Goal: Task Accomplishment & Management: Manage account settings

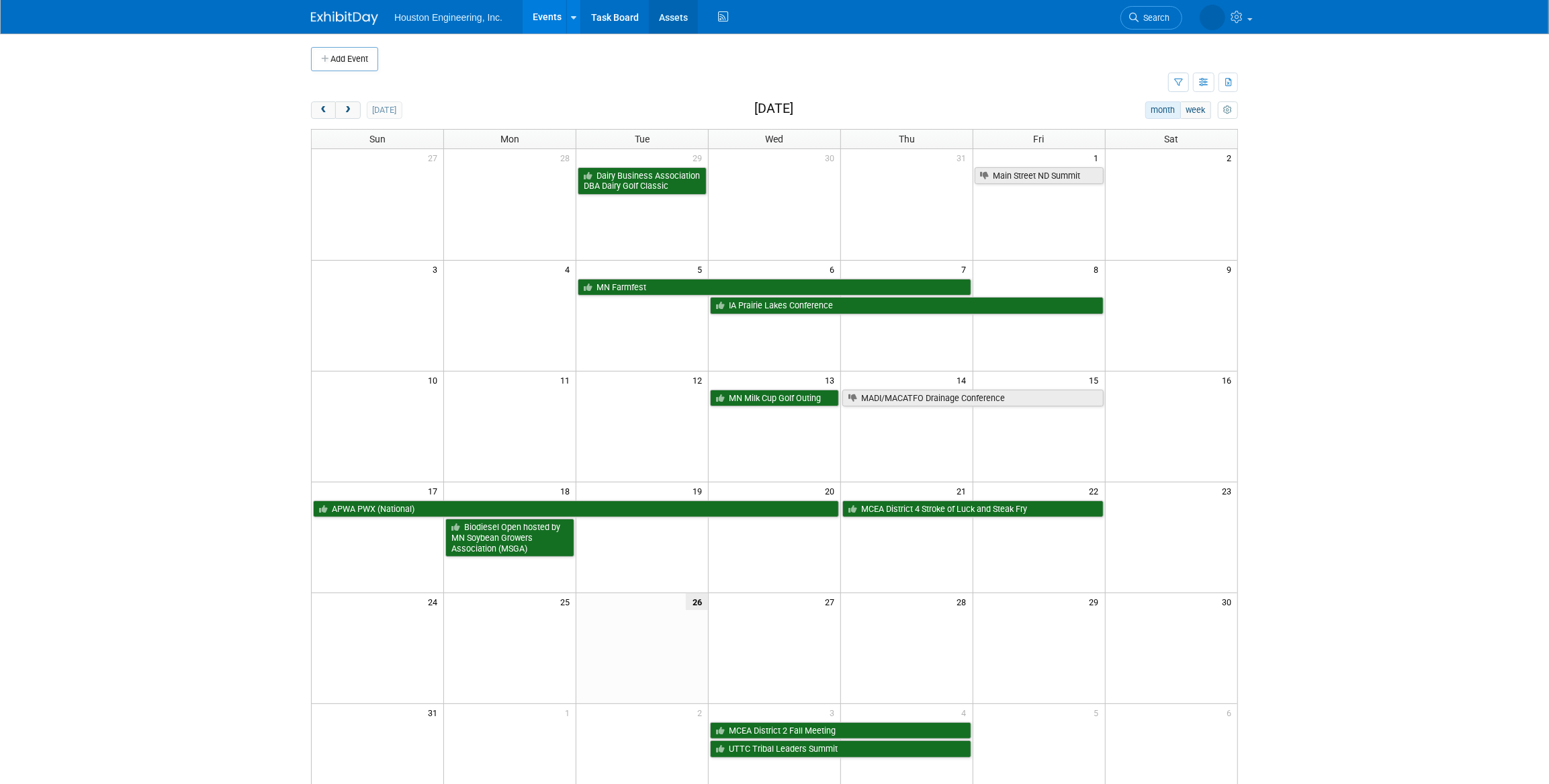
click at [654, 16] on link "Assets" at bounding box center [673, 17] width 49 height 33
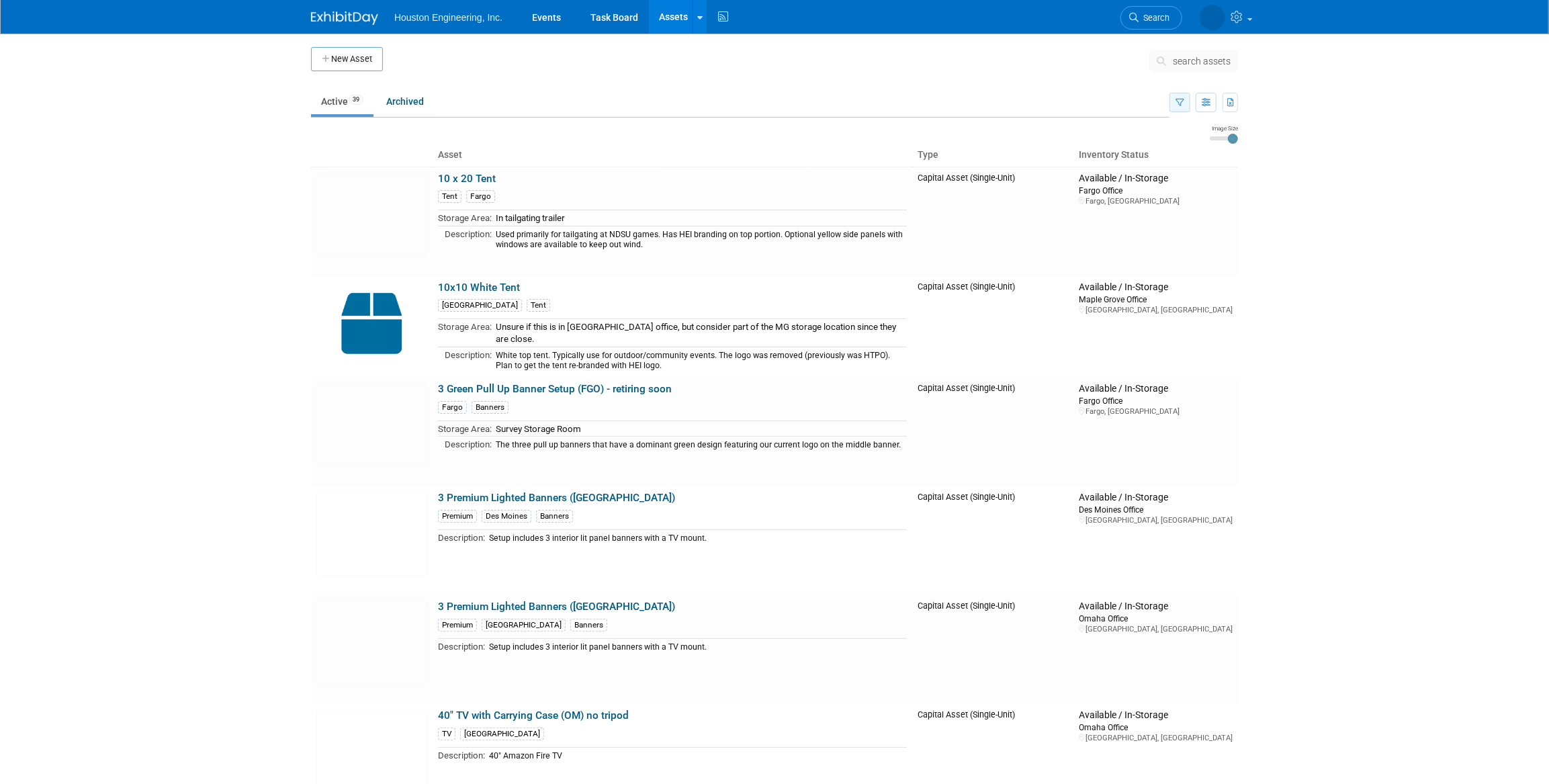
click at [1172, 100] on button "button" at bounding box center [1180, 102] width 21 height 19
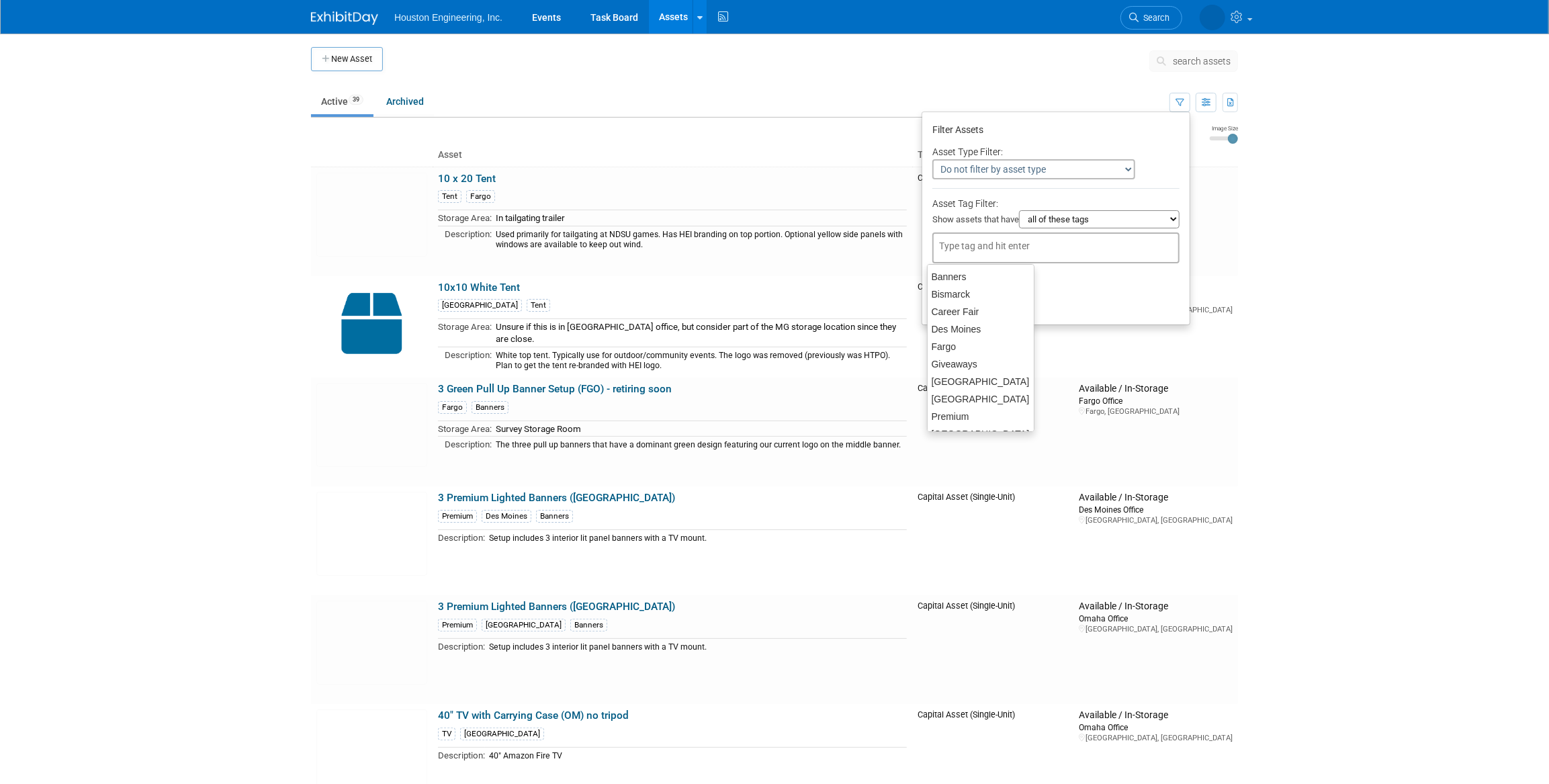
click at [1018, 244] on input "text" at bounding box center [993, 245] width 107 height 13
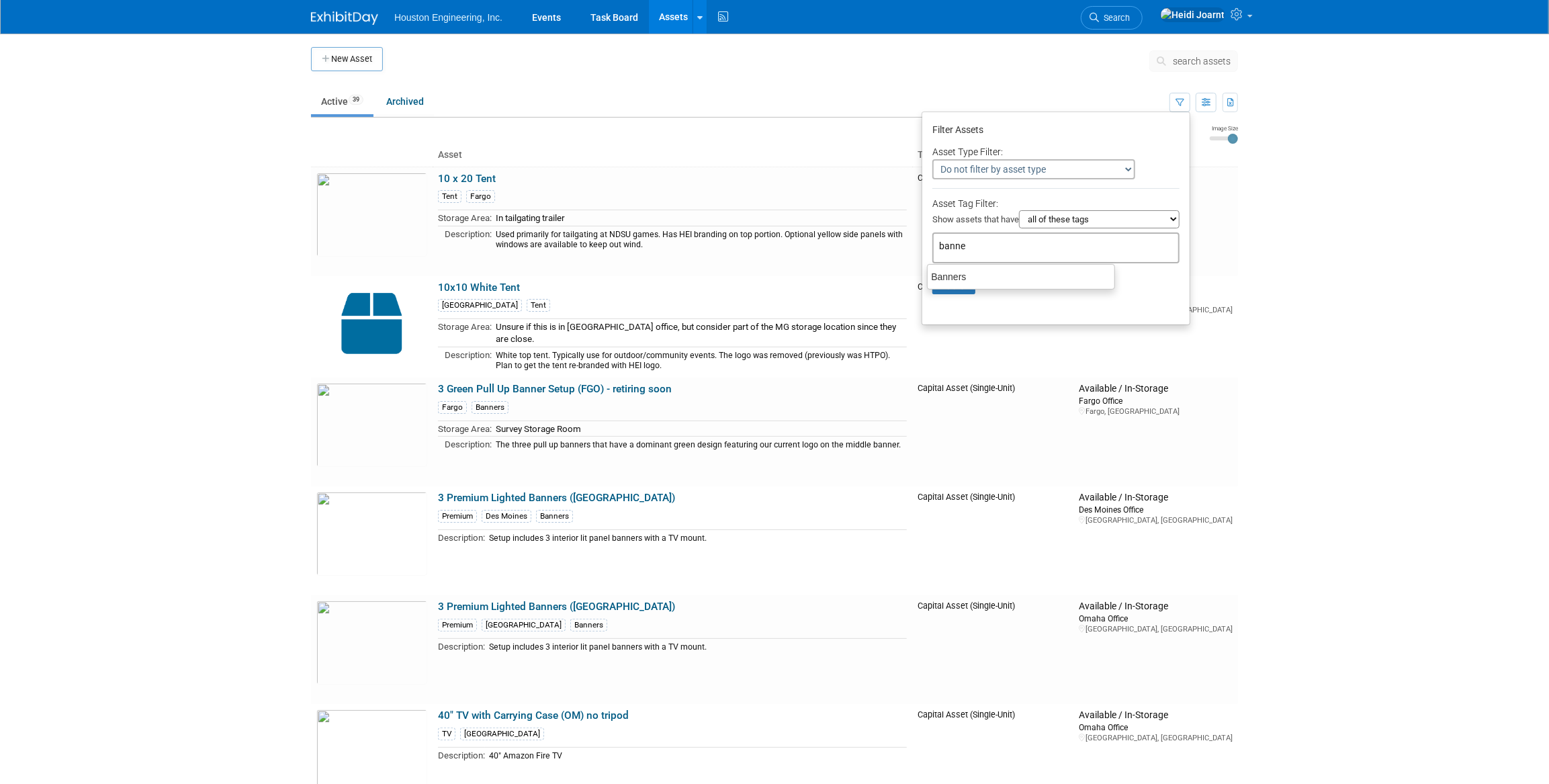
type input "banner"
click at [958, 278] on div "Banners" at bounding box center [1022, 276] width 188 height 18
type input "Banners"
click at [949, 312] on button "Apply" at bounding box center [954, 305] width 43 height 20
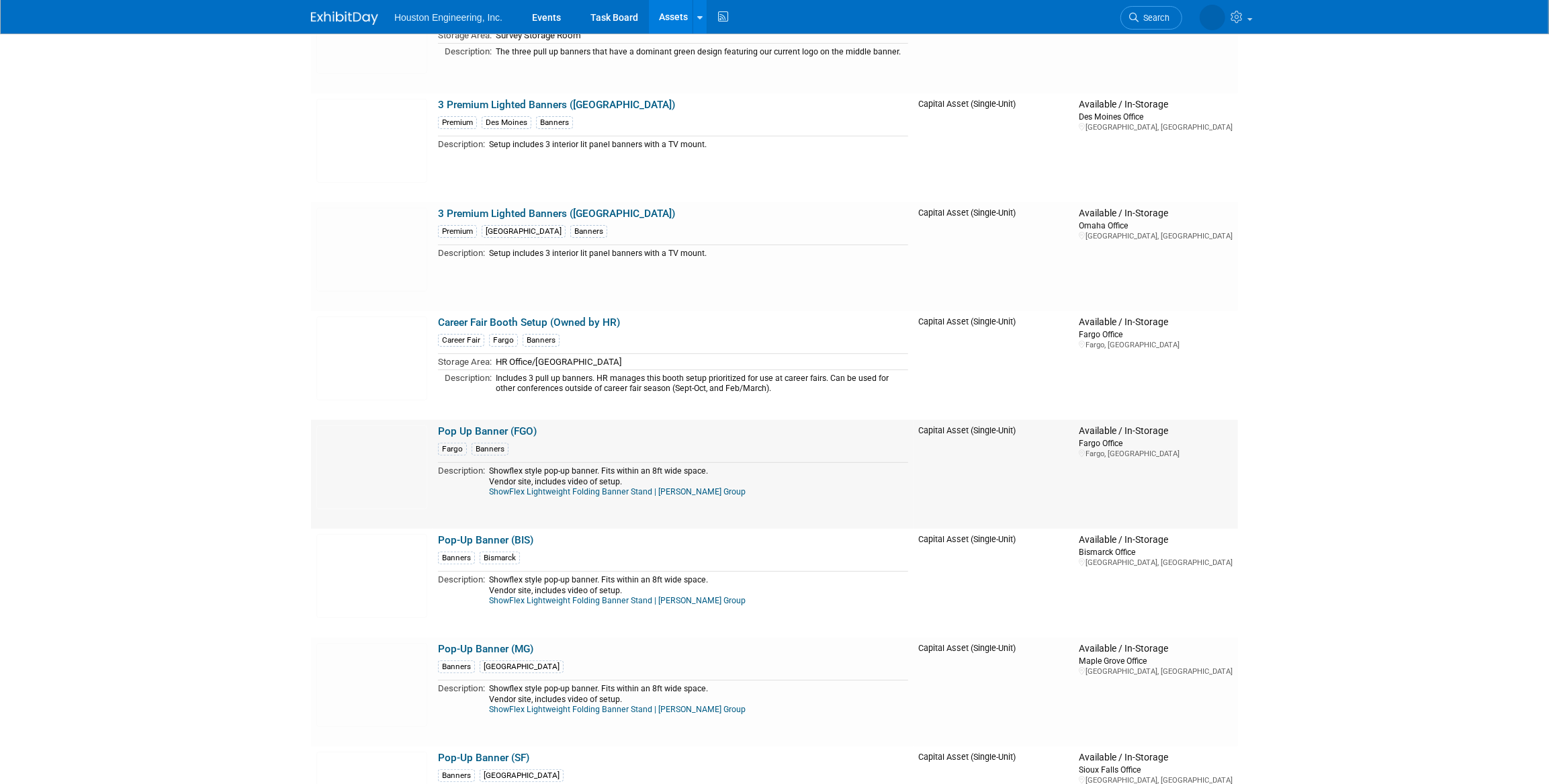
scroll to position [366, 0]
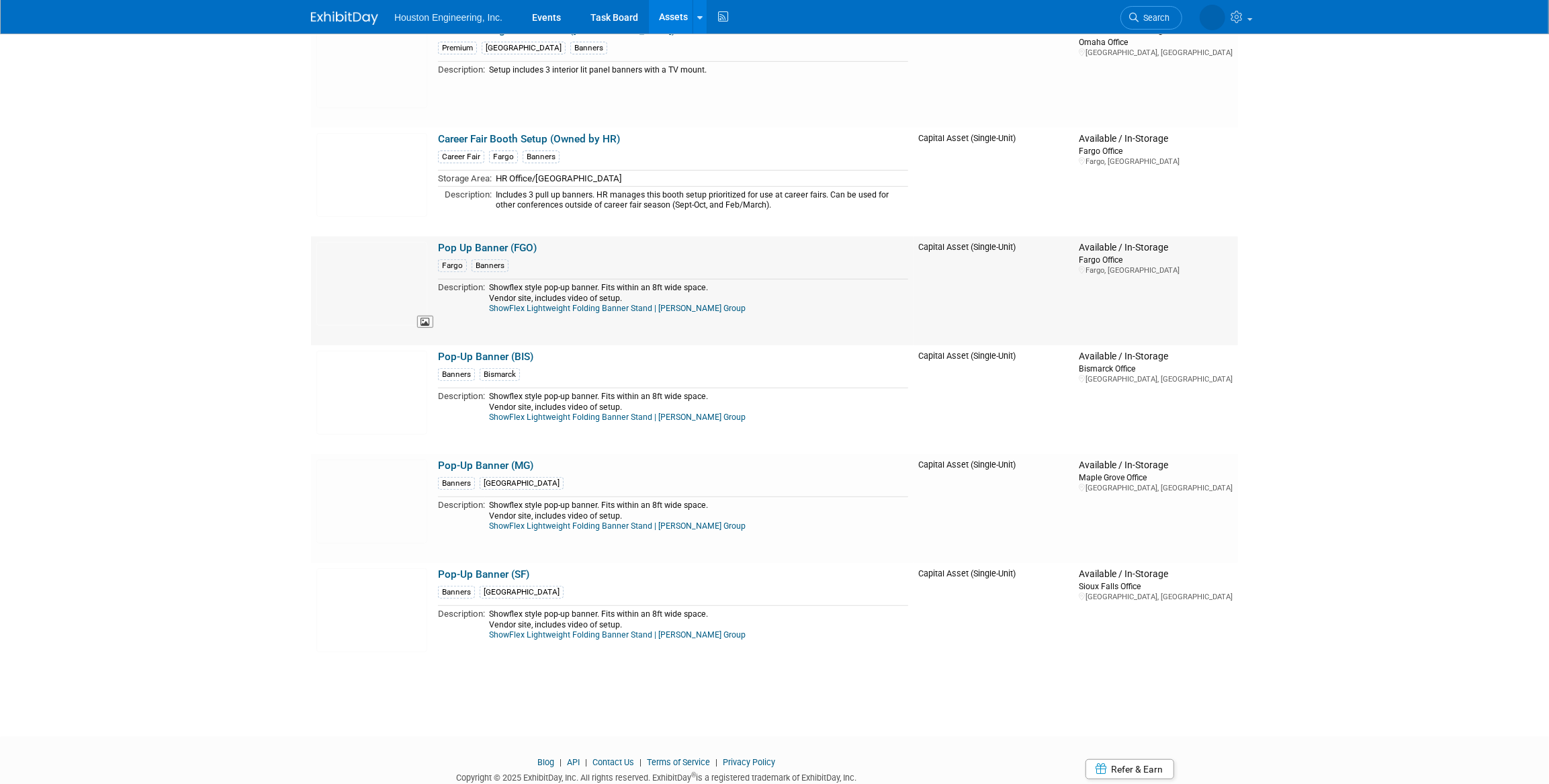
click at [418, 288] on img at bounding box center [372, 284] width 111 height 84
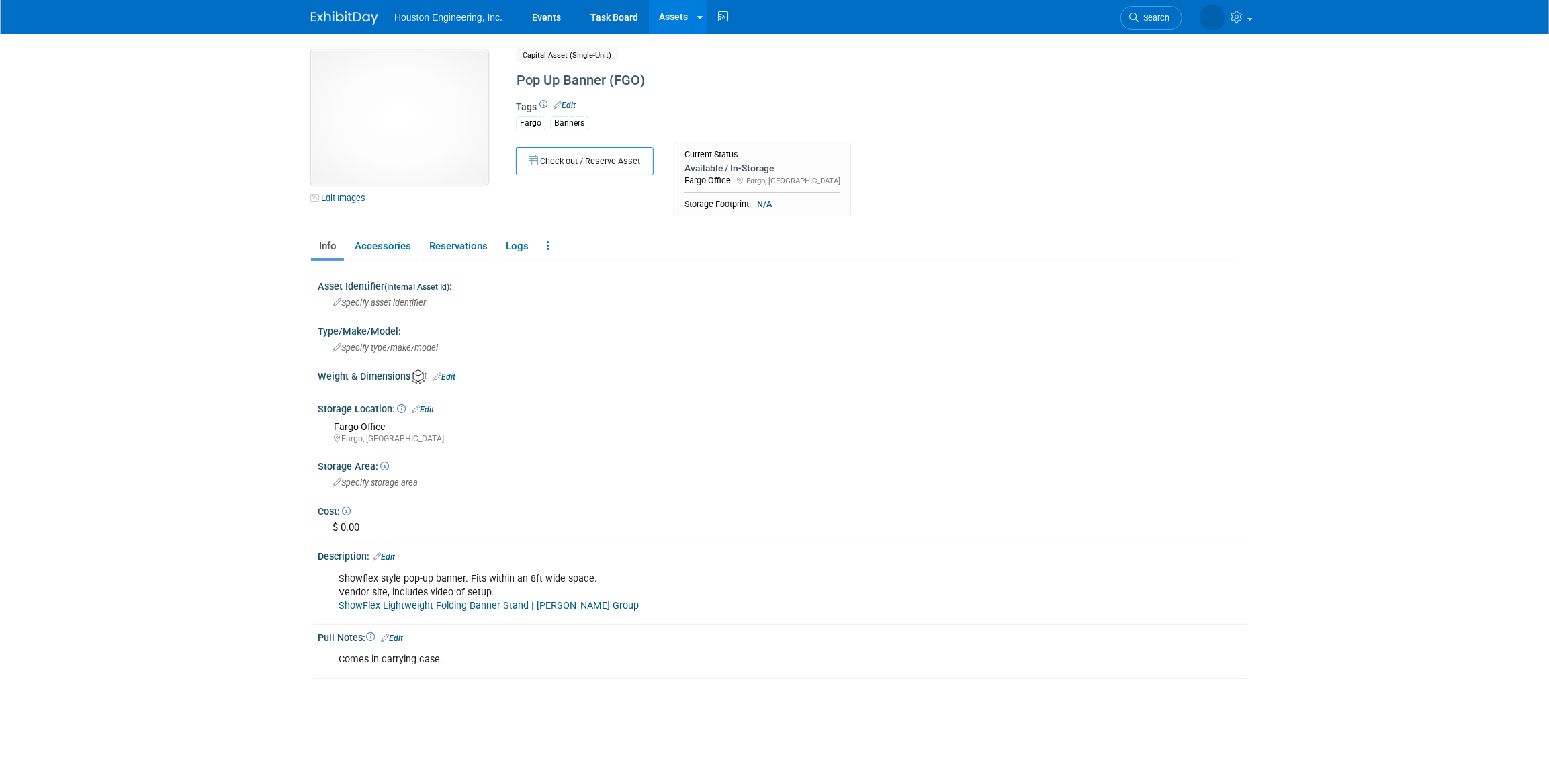
click at [335, 155] on img at bounding box center [400, 117] width 178 height 134
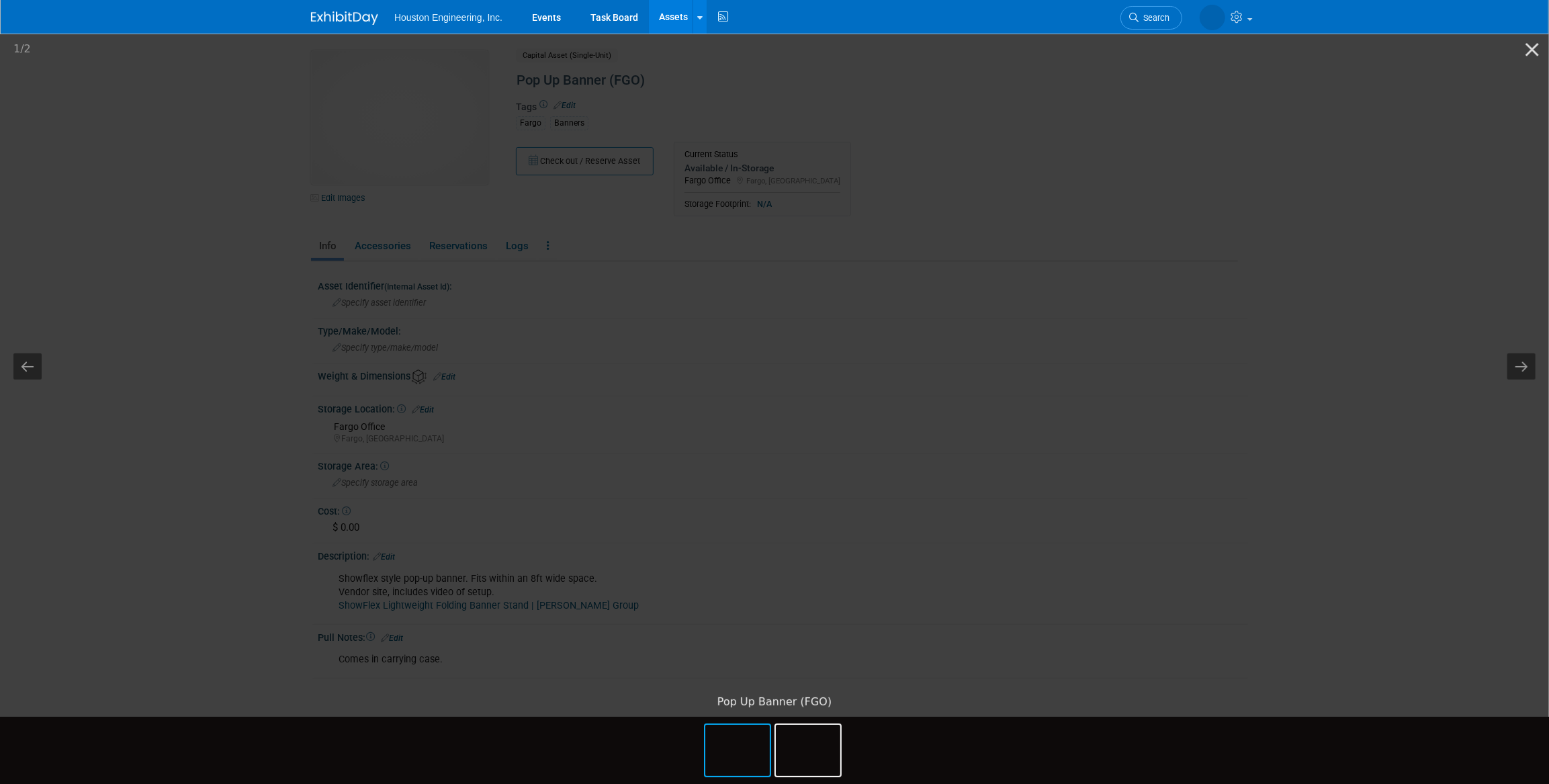
click at [158, 453] on picture at bounding box center [774, 359] width 1549 height 657
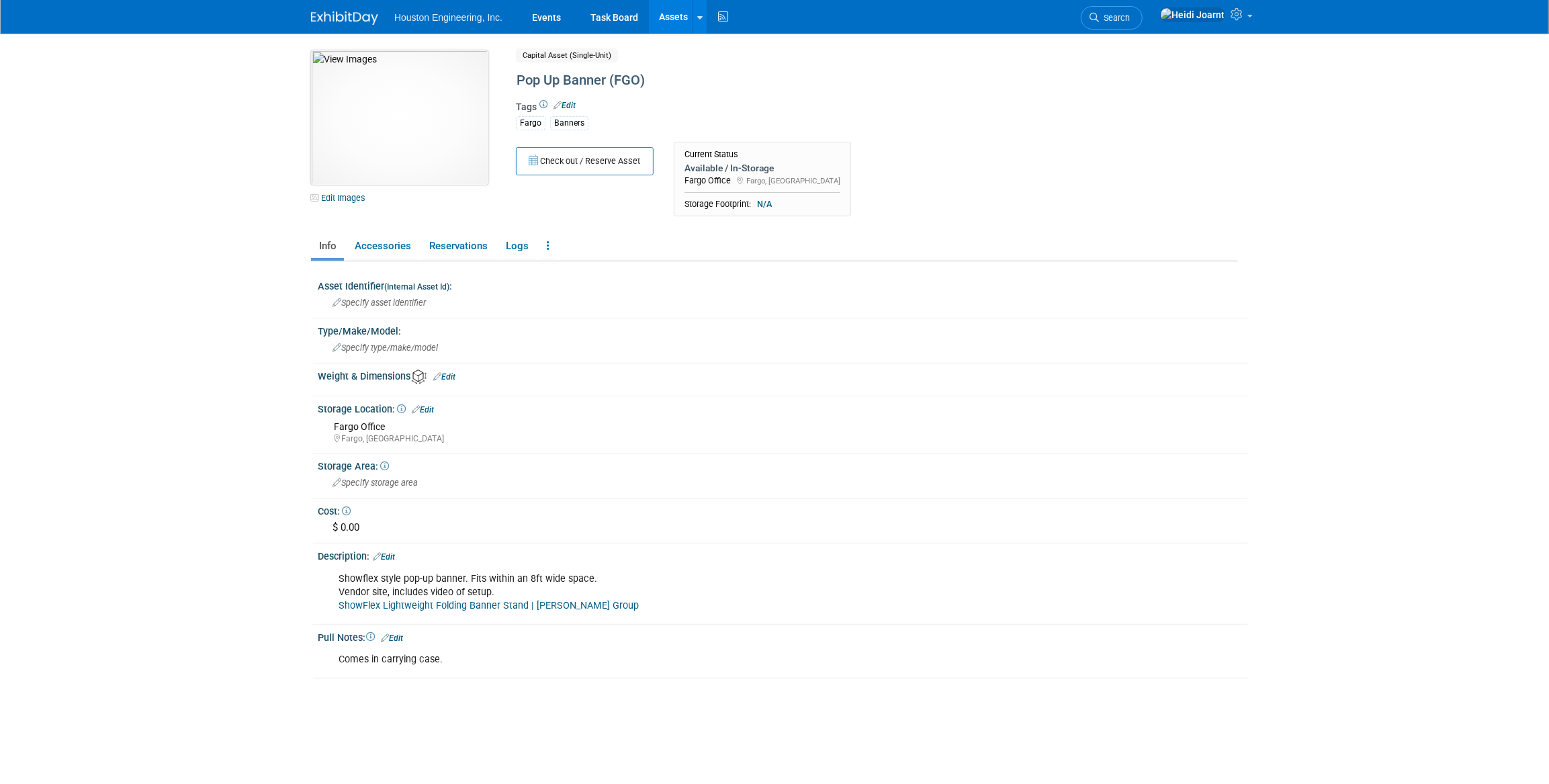
click at [374, 129] on img at bounding box center [400, 117] width 178 height 134
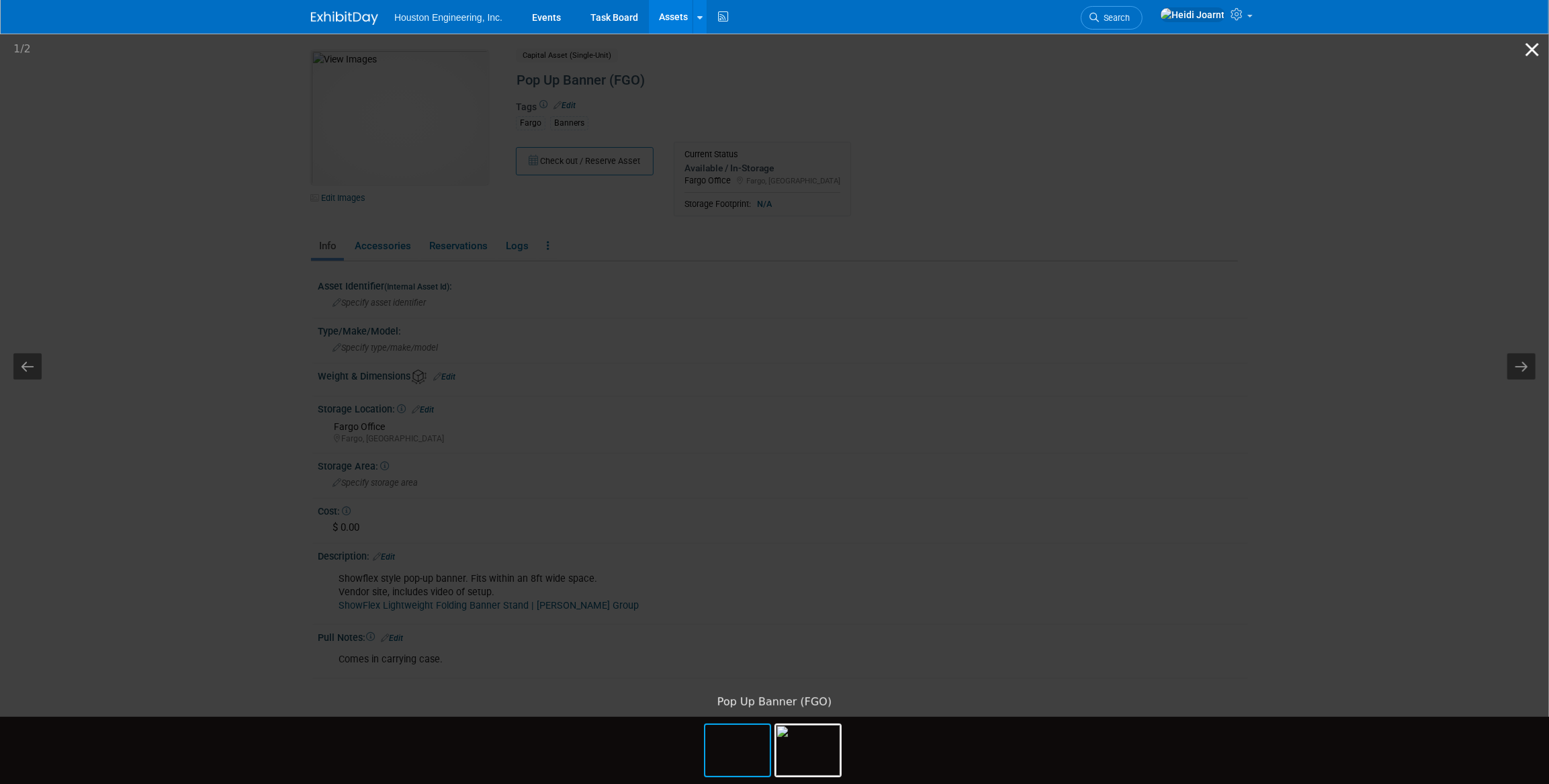
click at [1526, 47] on button "Close gallery" at bounding box center [1532, 49] width 33 height 32
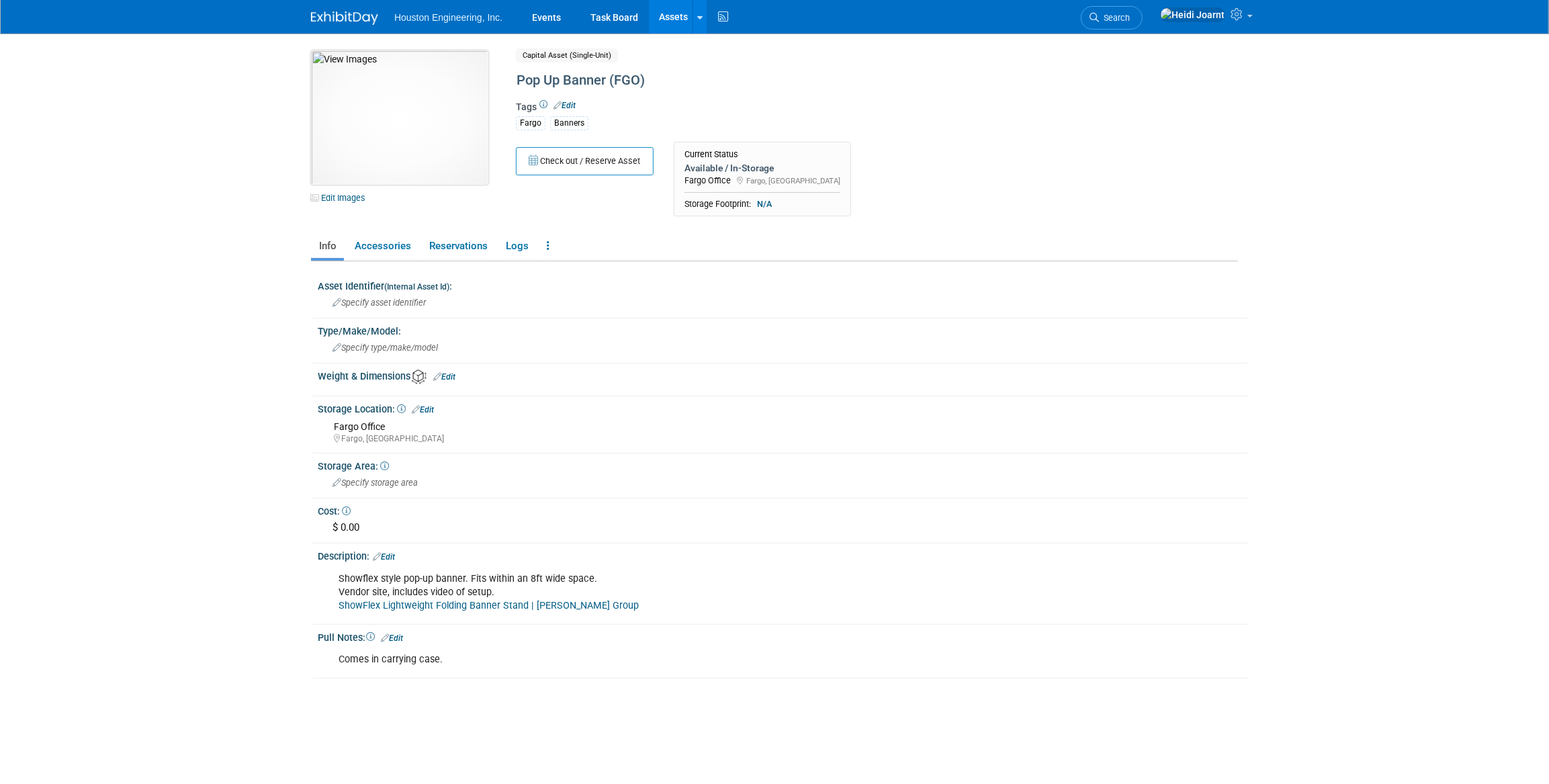
click at [437, 147] on img at bounding box center [400, 117] width 178 height 134
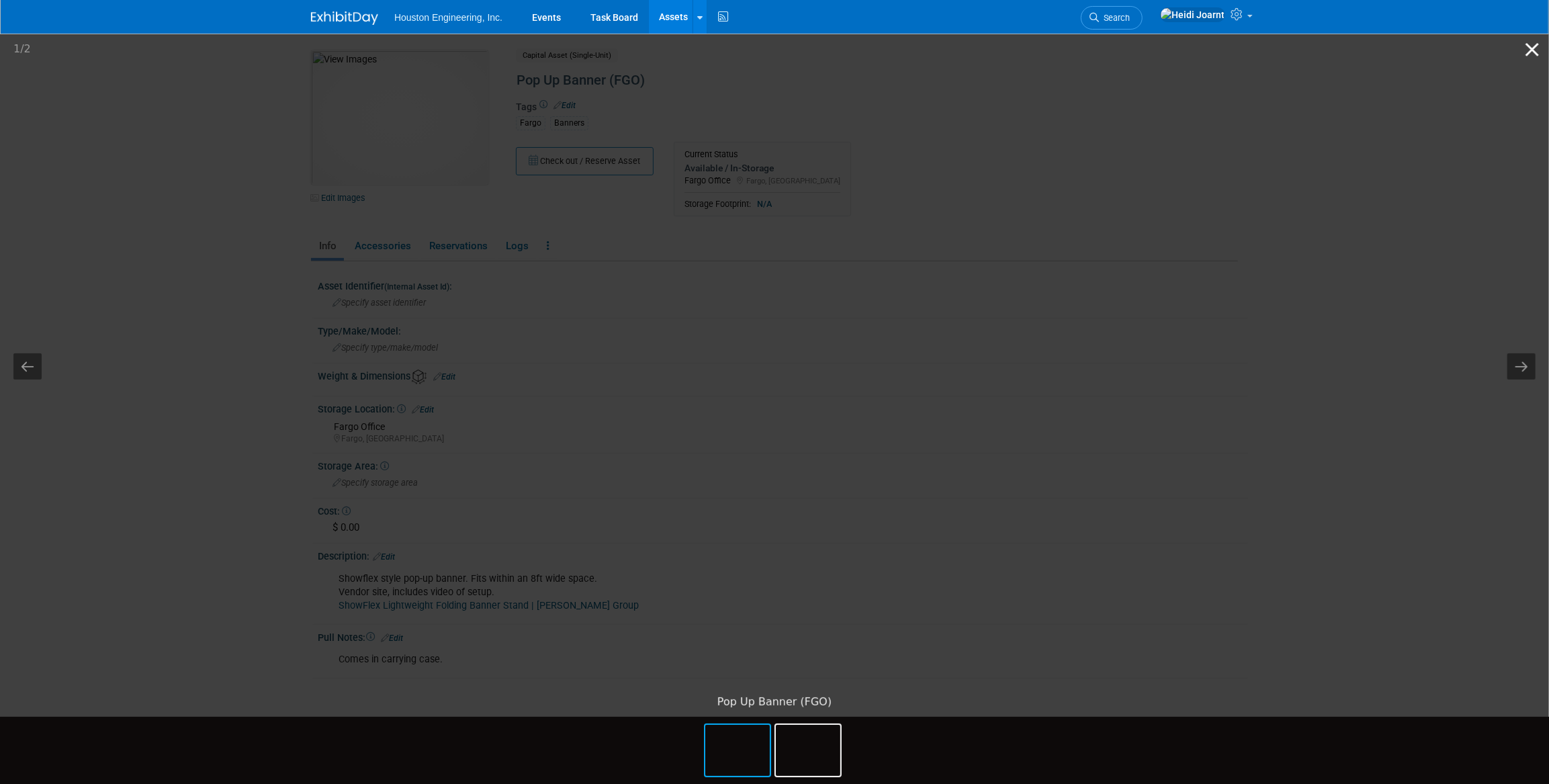
click at [1531, 44] on button "Close gallery" at bounding box center [1532, 49] width 33 height 32
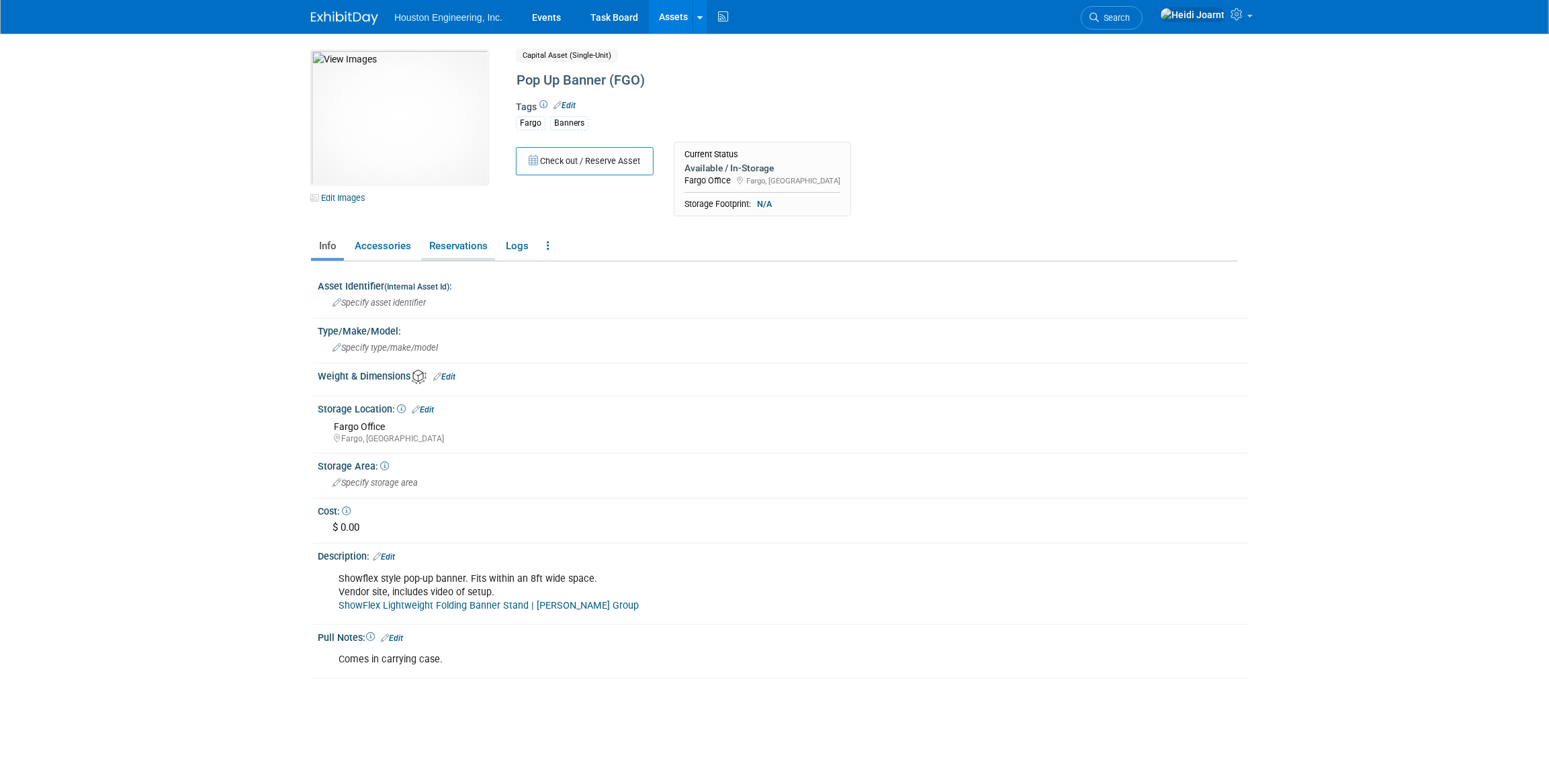
click at [477, 251] on link "Reservations" at bounding box center [458, 246] width 74 height 24
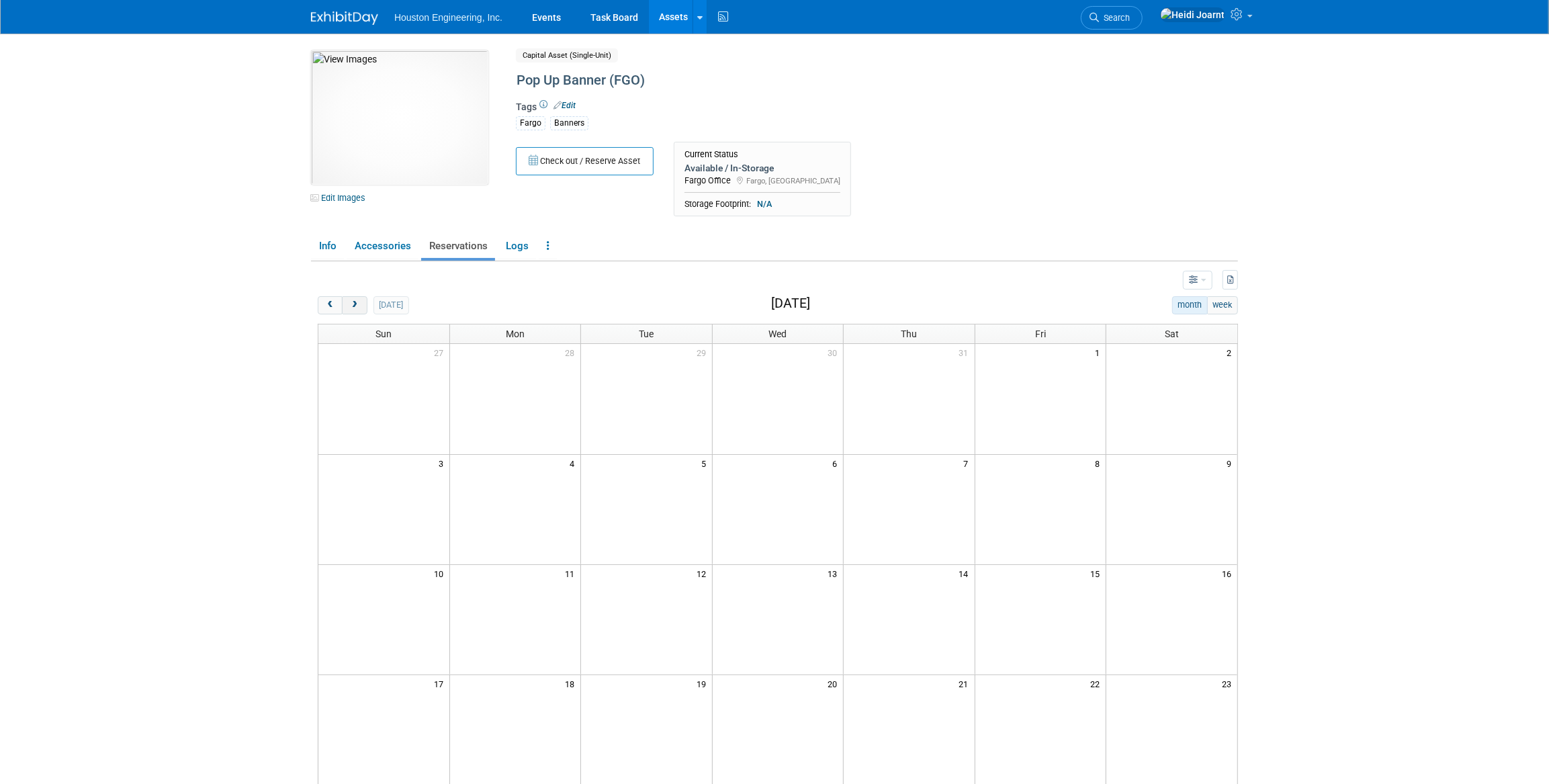
click at [356, 305] on span "next" at bounding box center [353, 305] width 10 height 9
click at [541, 21] on link "Events" at bounding box center [547, 17] width 49 height 33
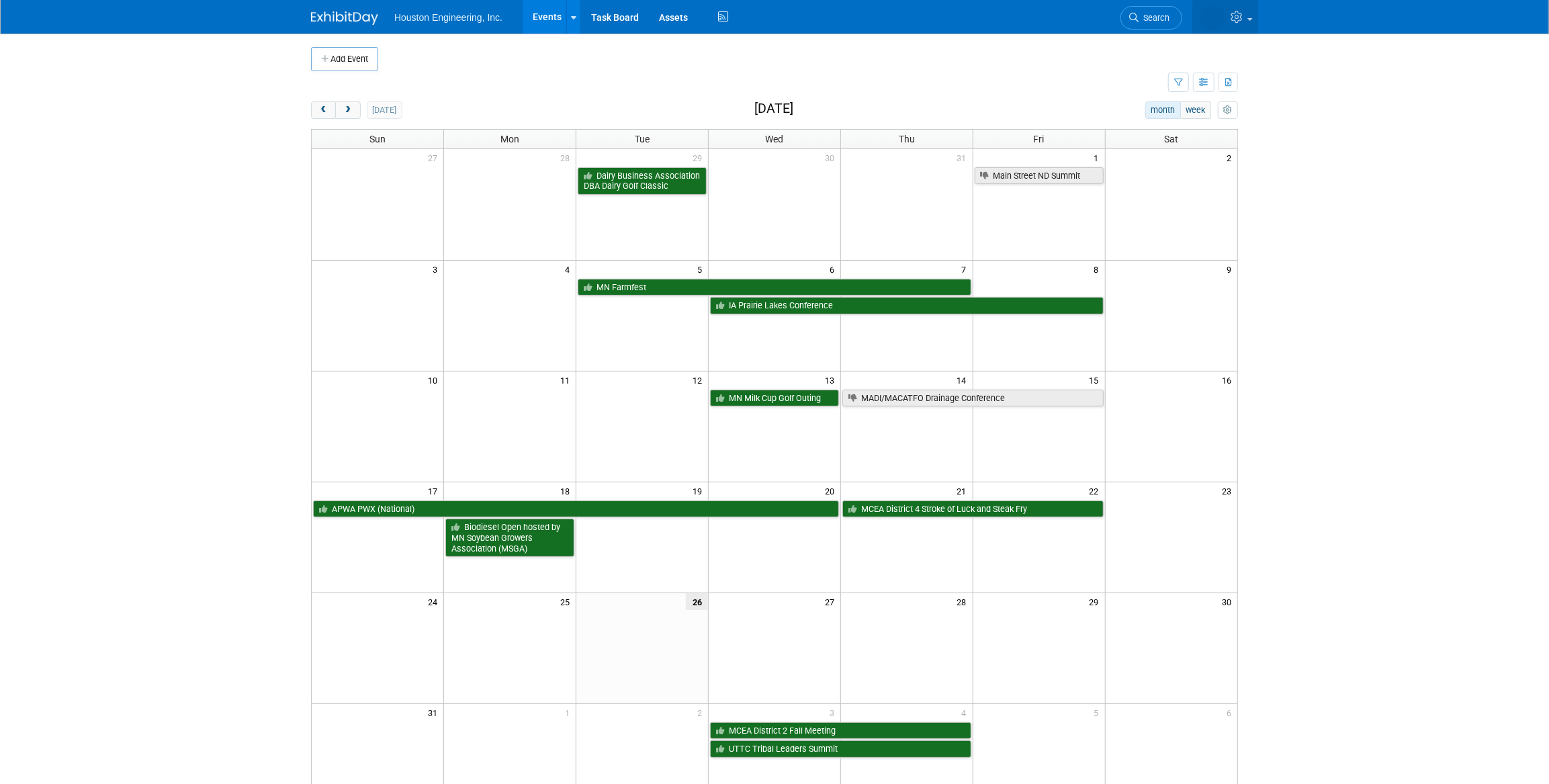
click at [1246, 20] on icon at bounding box center [1239, 17] width 16 height 12
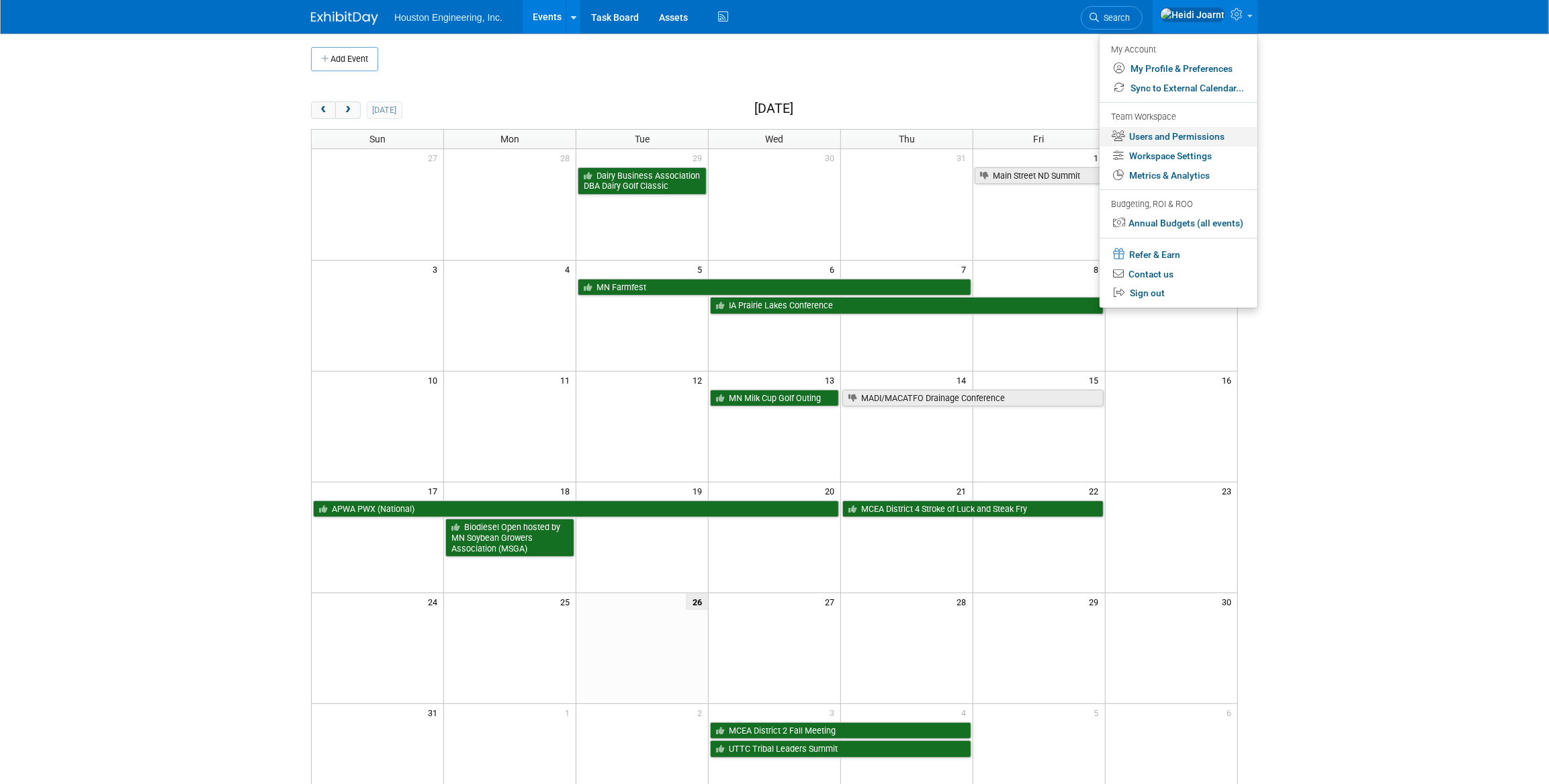
click at [1158, 133] on link "Users and Permissions" at bounding box center [1179, 136] width 158 height 19
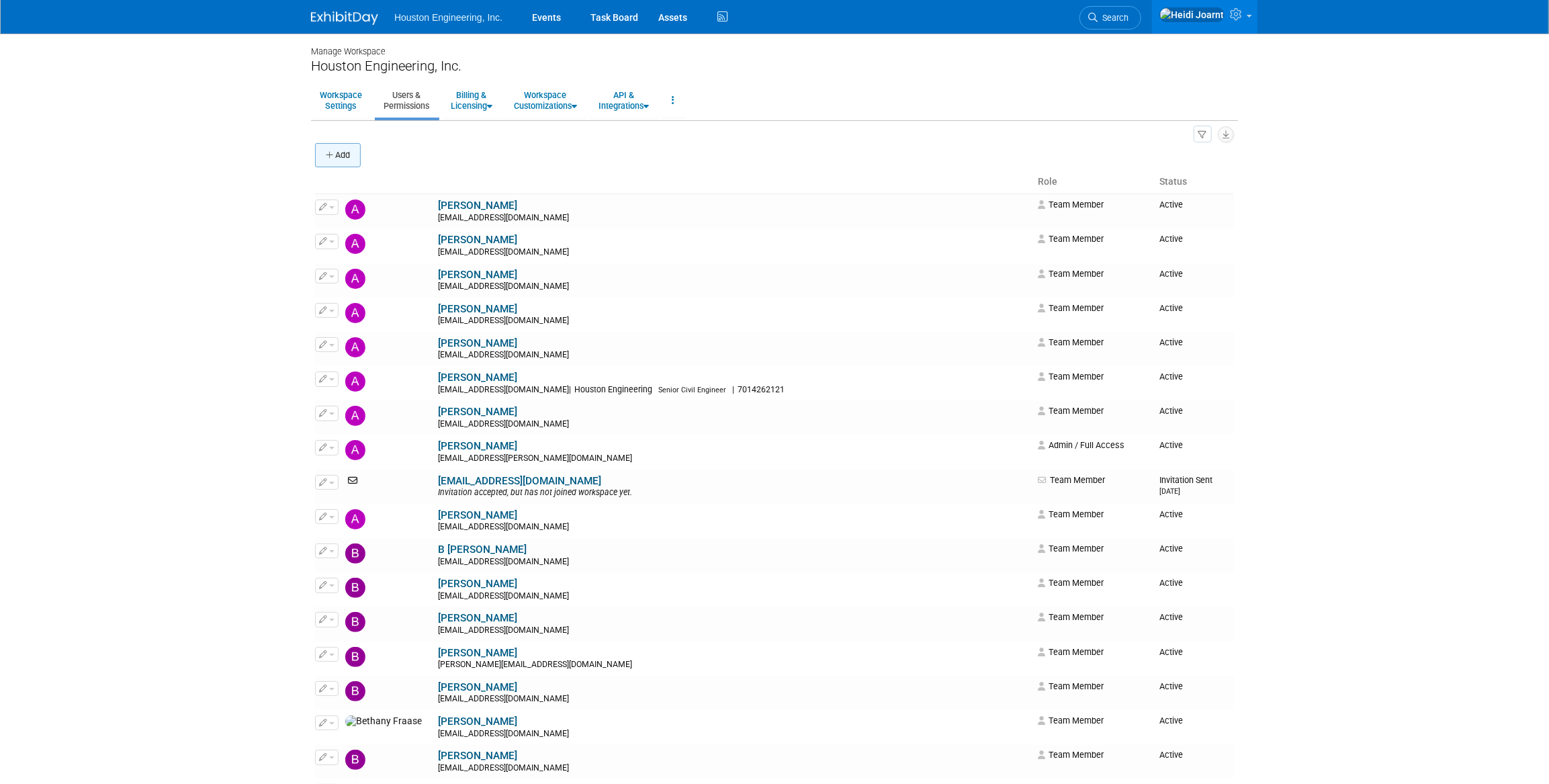
click at [334, 162] on button "Add" at bounding box center [338, 156] width 46 height 25
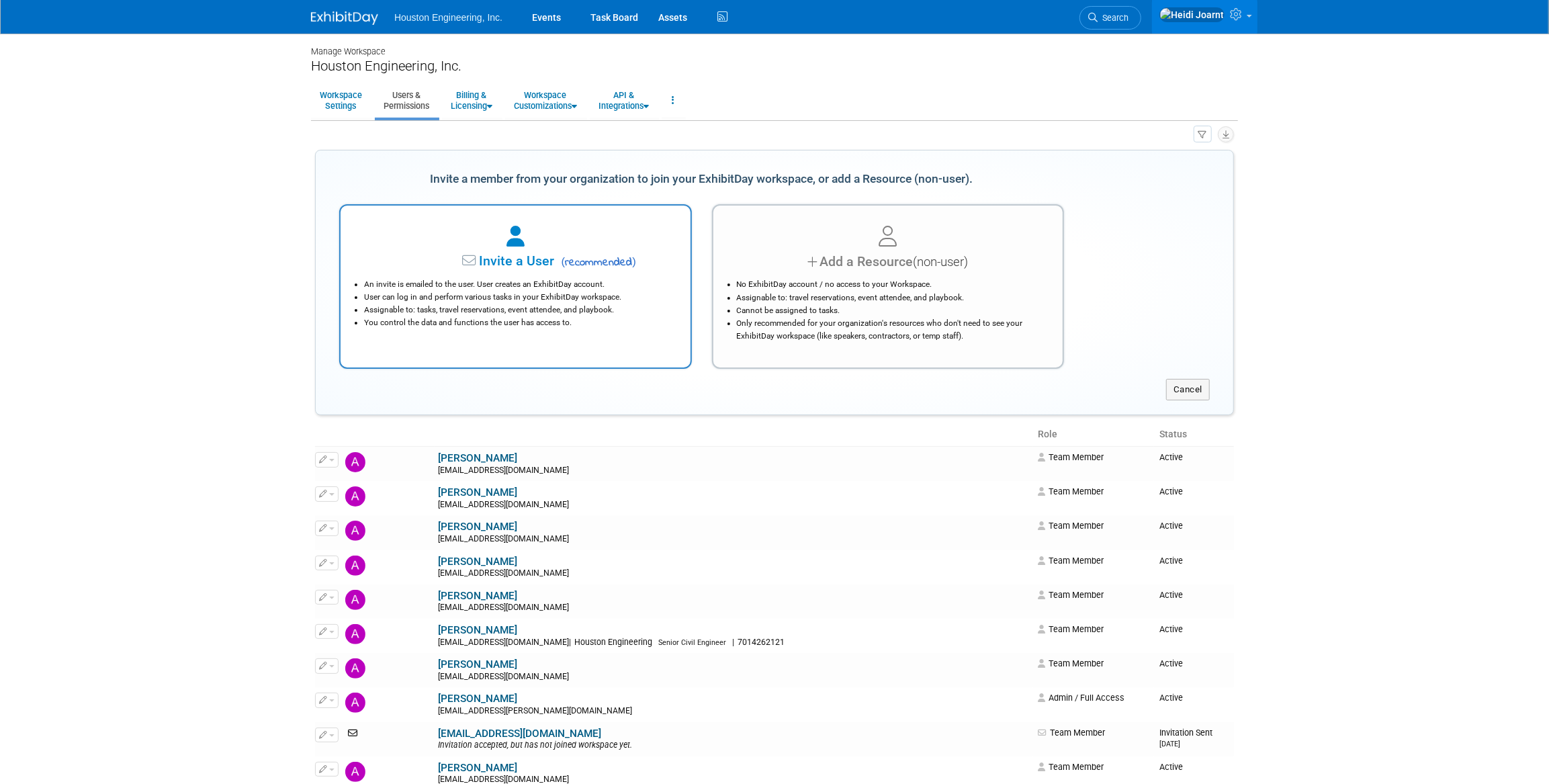
click at [588, 265] on span "( recommended )" at bounding box center [596, 263] width 78 height 16
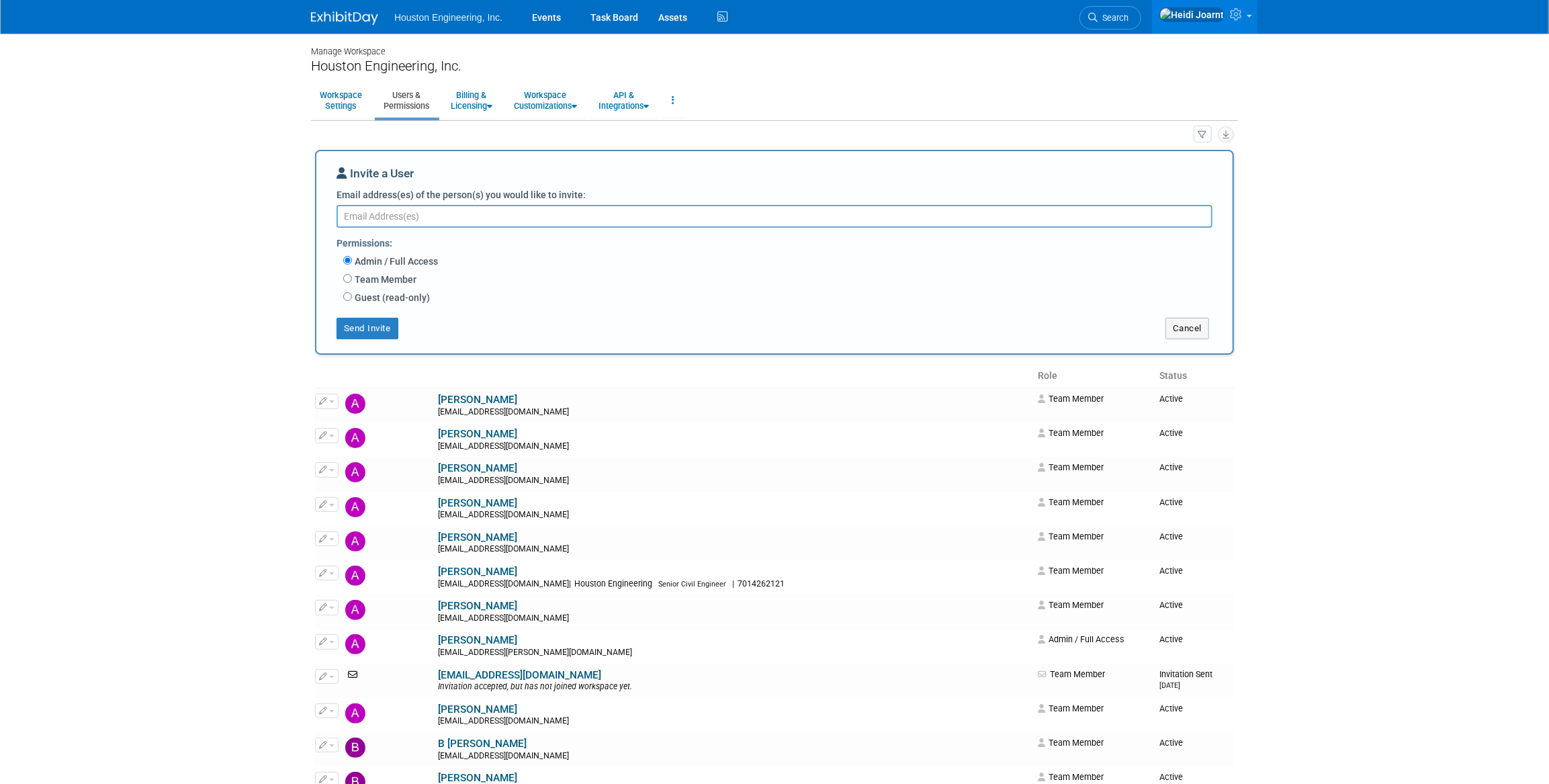
click at [385, 280] on label "Team Member" at bounding box center [383, 279] width 64 height 13
click at [352, 280] on input "Team Member" at bounding box center [347, 279] width 9 height 9
radio input "true"
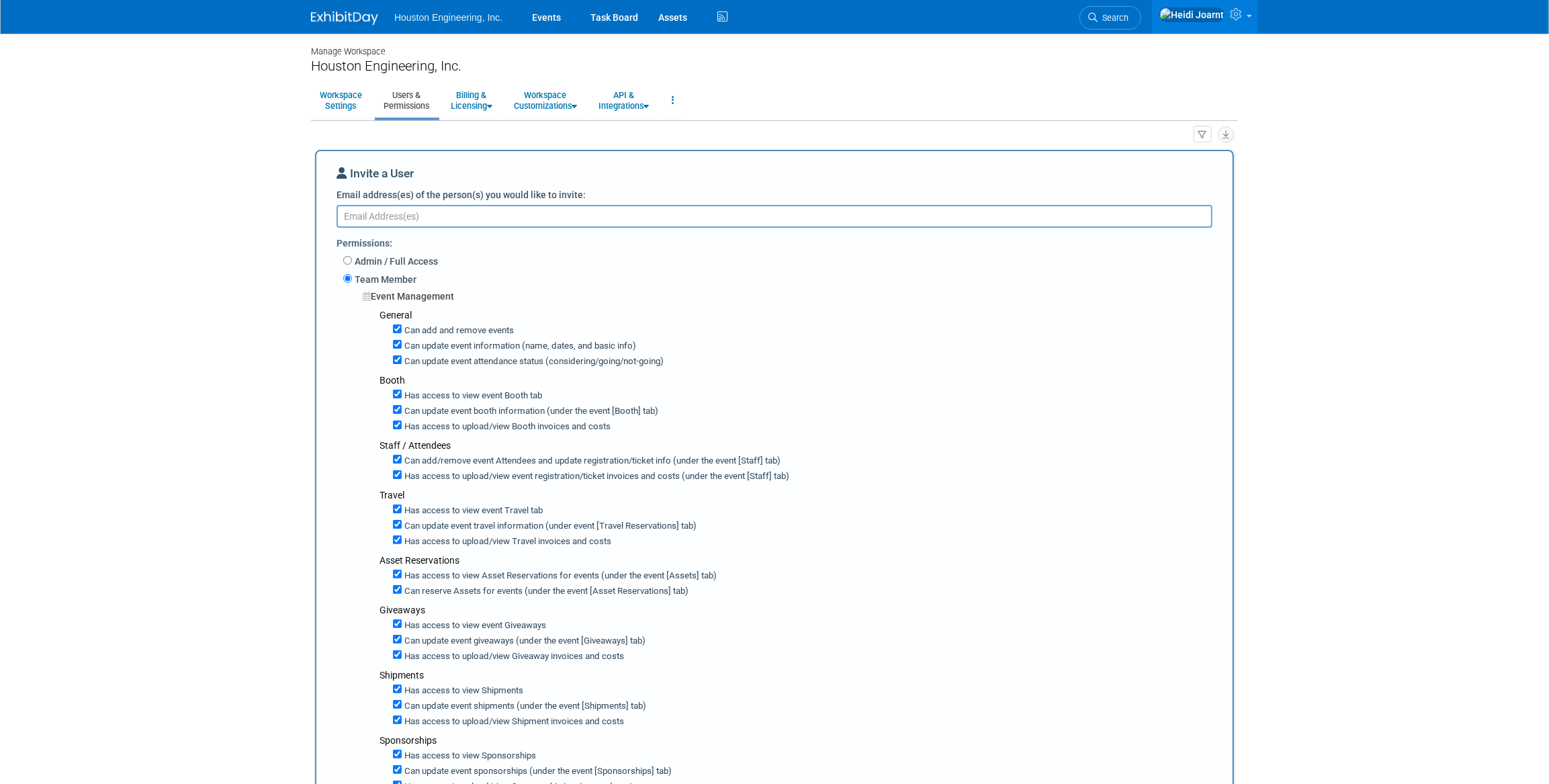
click at [403, 214] on textarea "Email address(es) of the person(s) you would like to invite:" at bounding box center [774, 216] width 876 height 23
paste textarea "lodens@houstoneng.com"
type textarea "lodens@houstoneng.com"
click at [397, 329] on input "Can add and remove events" at bounding box center [398, 329] width 9 height 9
checkbox input "false"
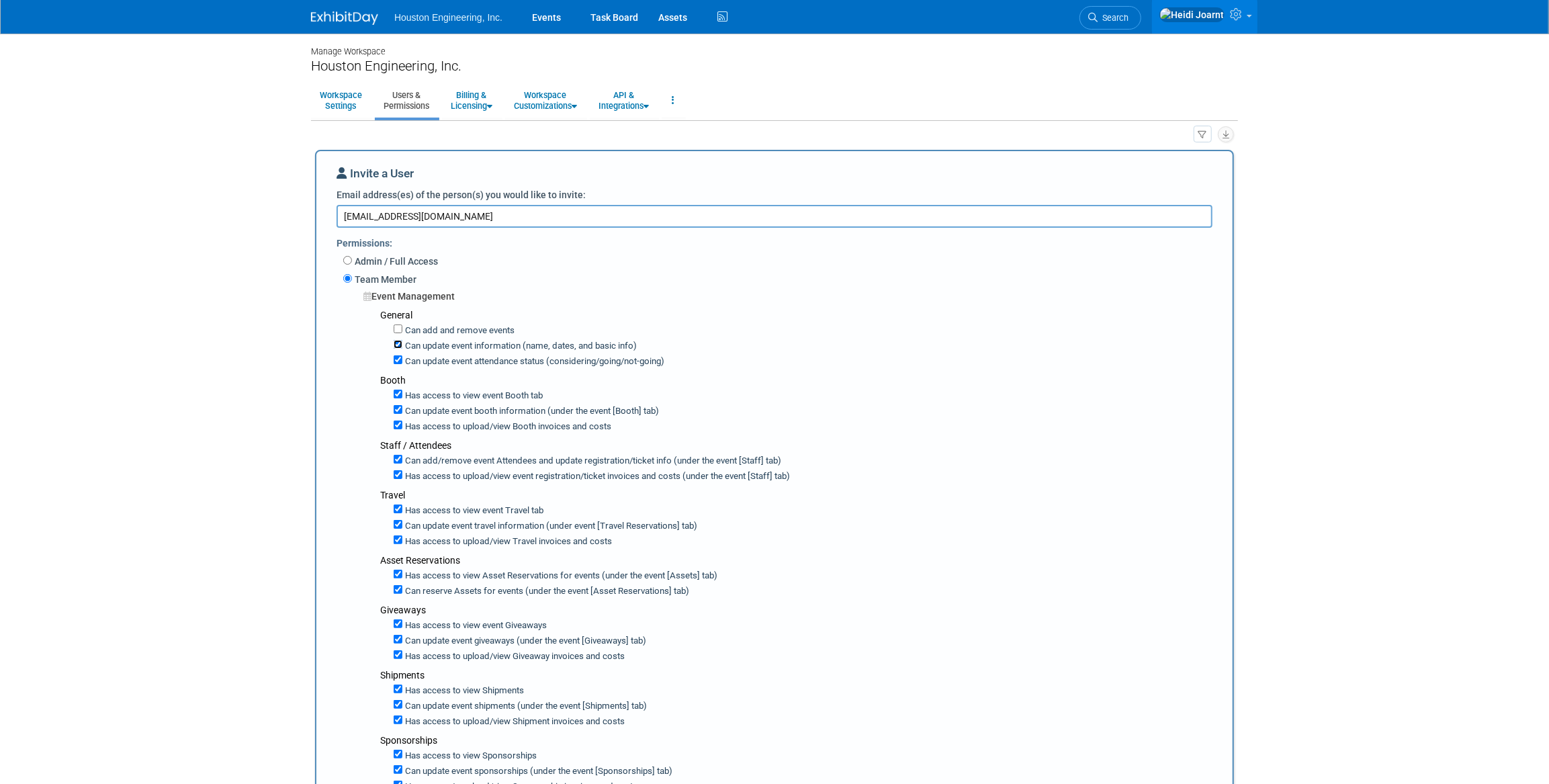
click at [397, 343] on input "Can update event information (name, dates, and basic info)" at bounding box center [398, 345] width 9 height 9
checkbox input "false"
click at [398, 359] on input "Can update event attendance status (considering/going/not-going)" at bounding box center [398, 359] width 9 height 9
checkbox input "false"
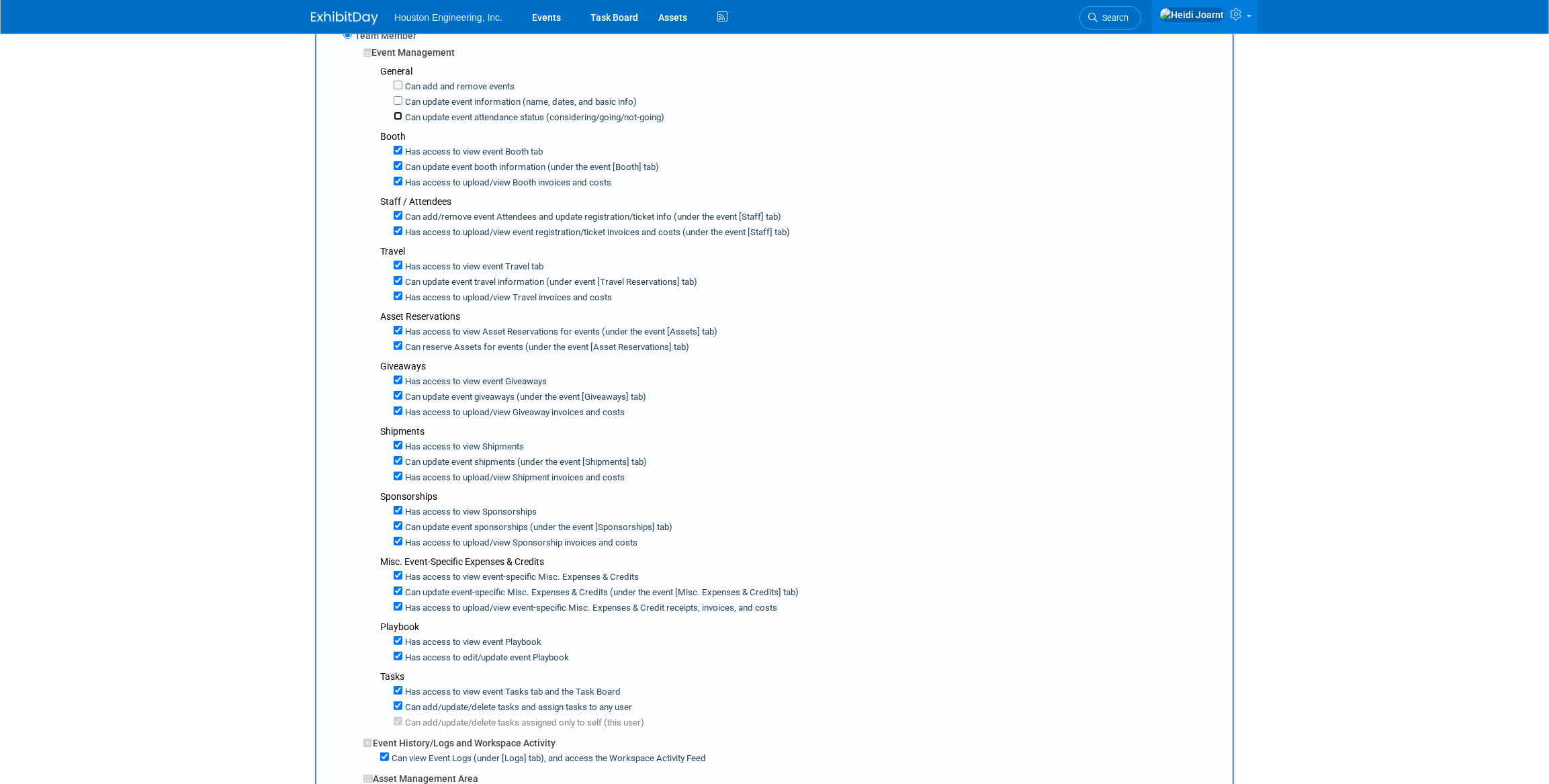
scroll to position [549, 0]
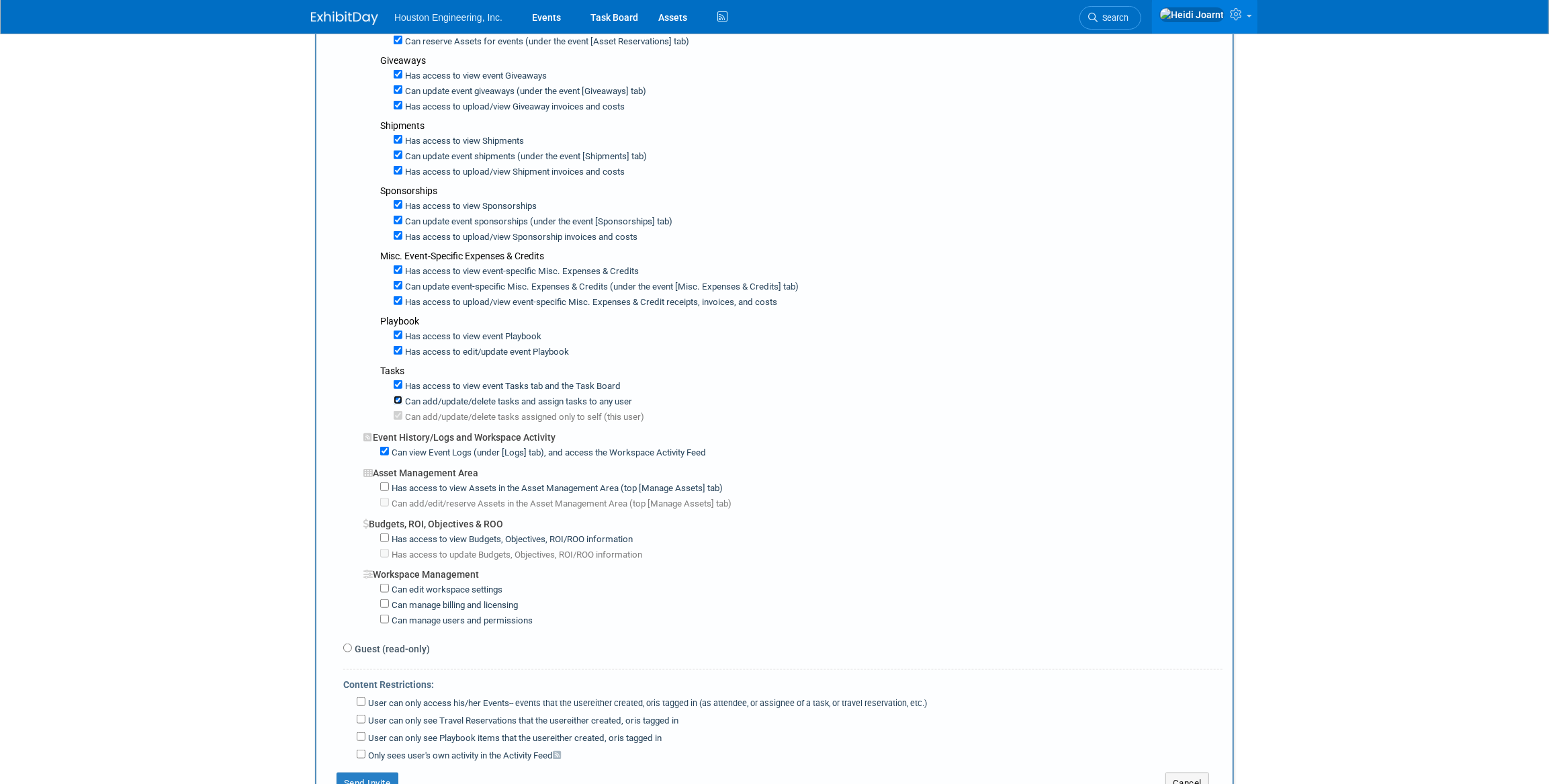
click at [399, 396] on input "Can add/update/delete tasks and assign tasks to any user" at bounding box center [398, 400] width 9 height 9
checkbox input "false"
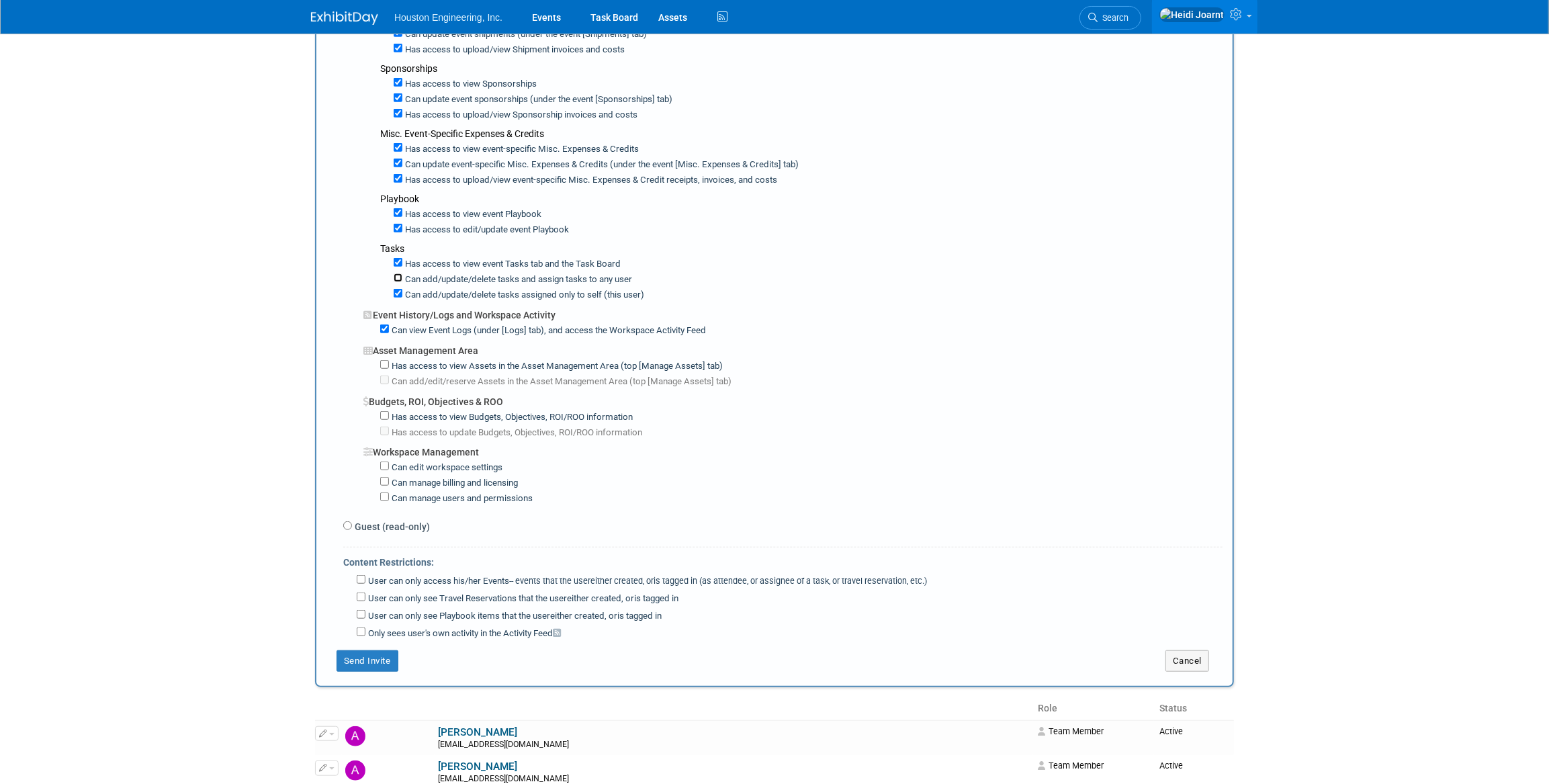
scroll to position [732, 0]
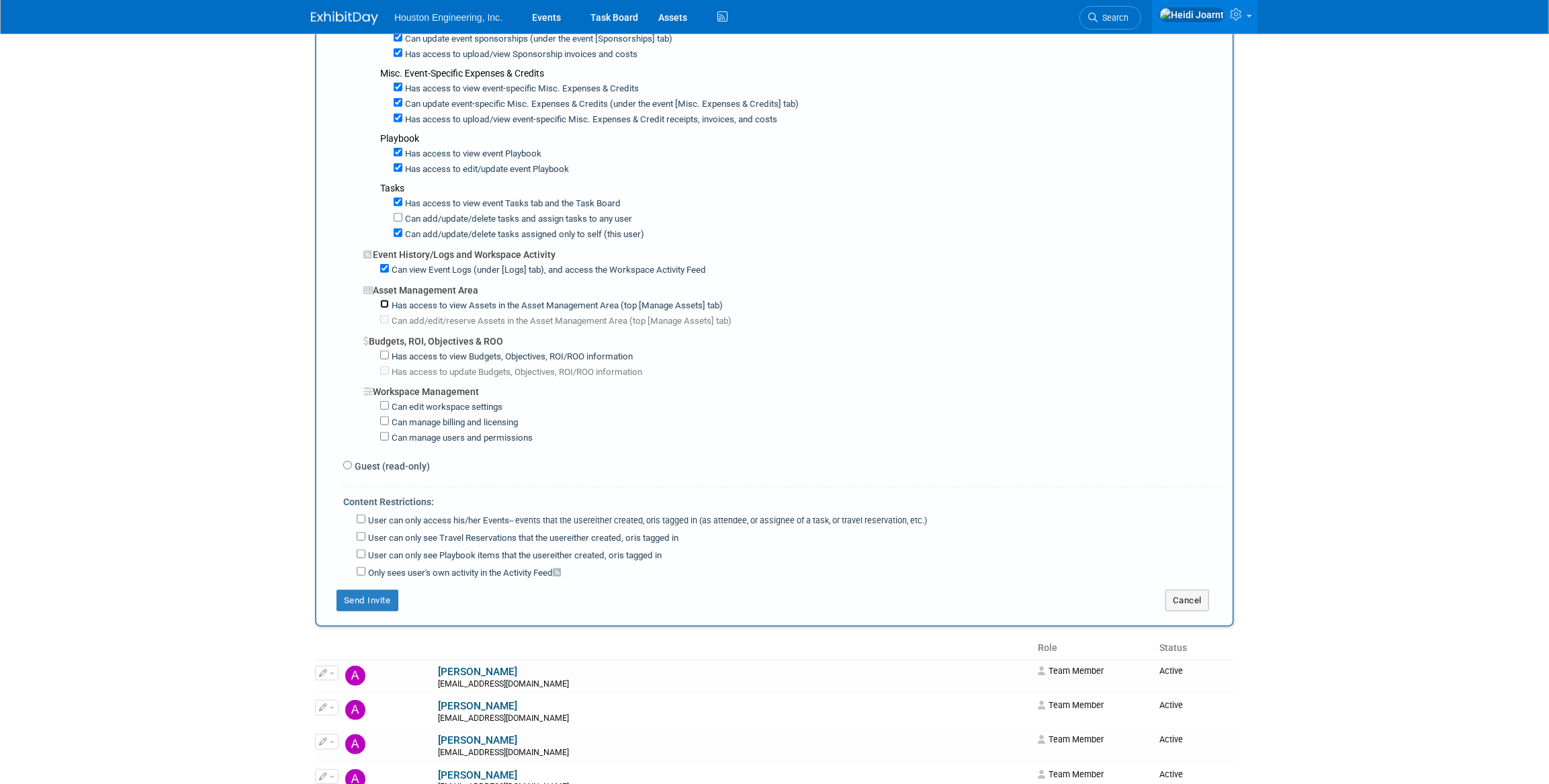
click at [385, 300] on input "Has access to view Assets in the Asset Management Area (top [Manage Assets] tab)" at bounding box center [385, 304] width 9 height 9
checkbox input "true"
click at [387, 351] on input "Has access to view Budgets, Objectives, ROI/ROO information" at bounding box center [385, 355] width 9 height 9
checkbox input "true"
click at [382, 590] on button "Send Invite" at bounding box center [367, 600] width 62 height 21
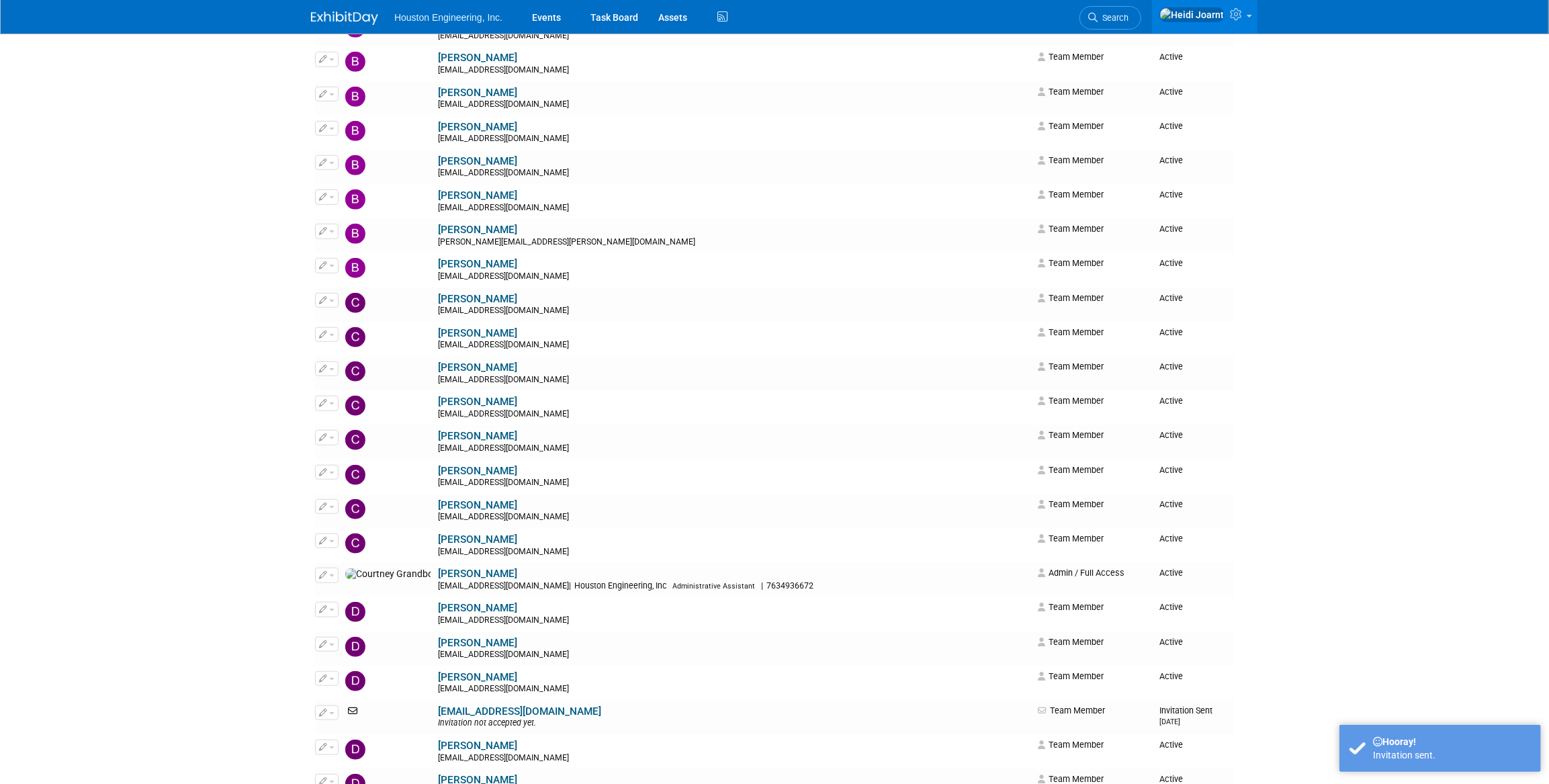
scroll to position [0, 0]
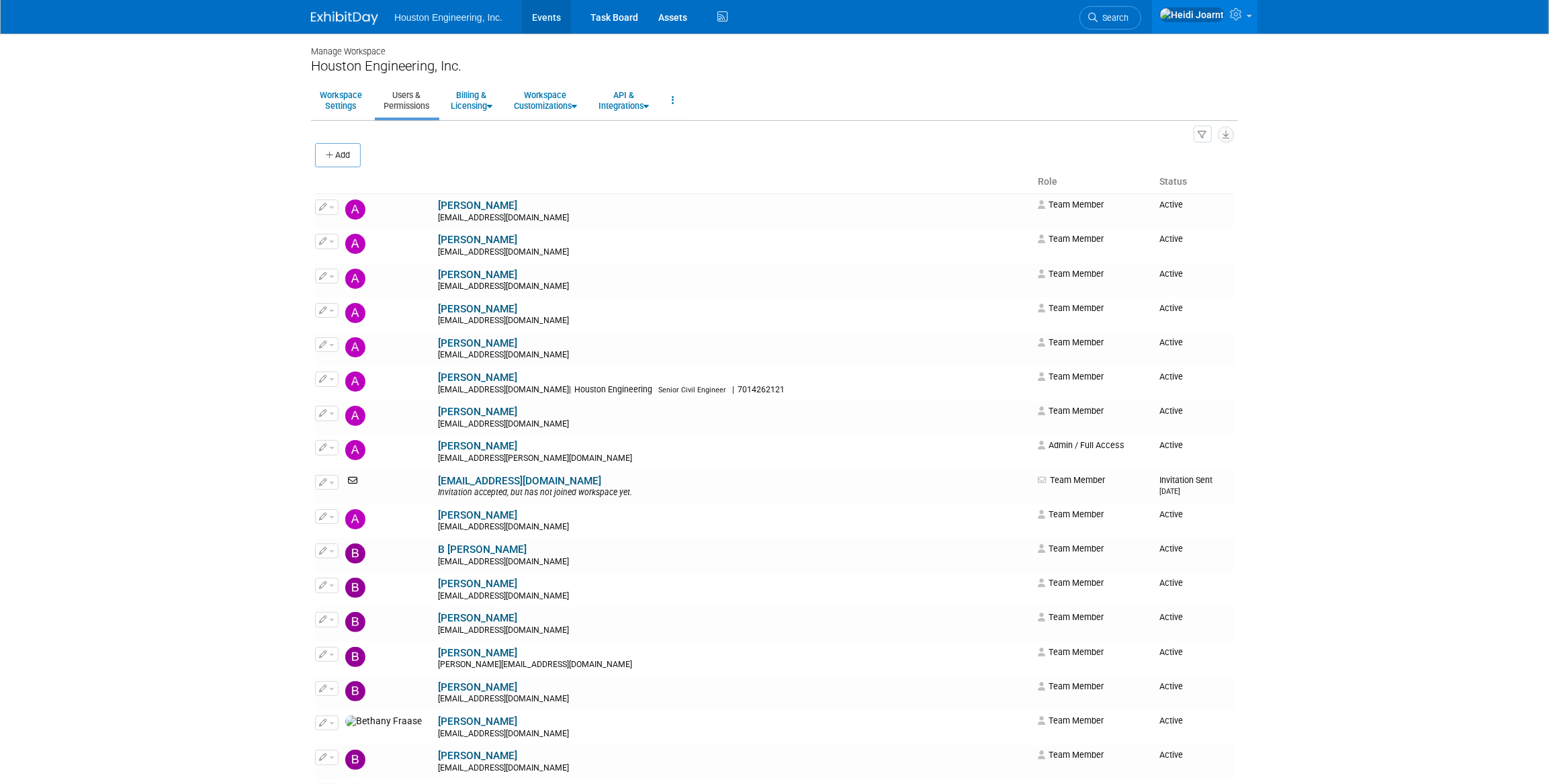
click at [551, 13] on link "Events" at bounding box center [547, 17] width 49 height 33
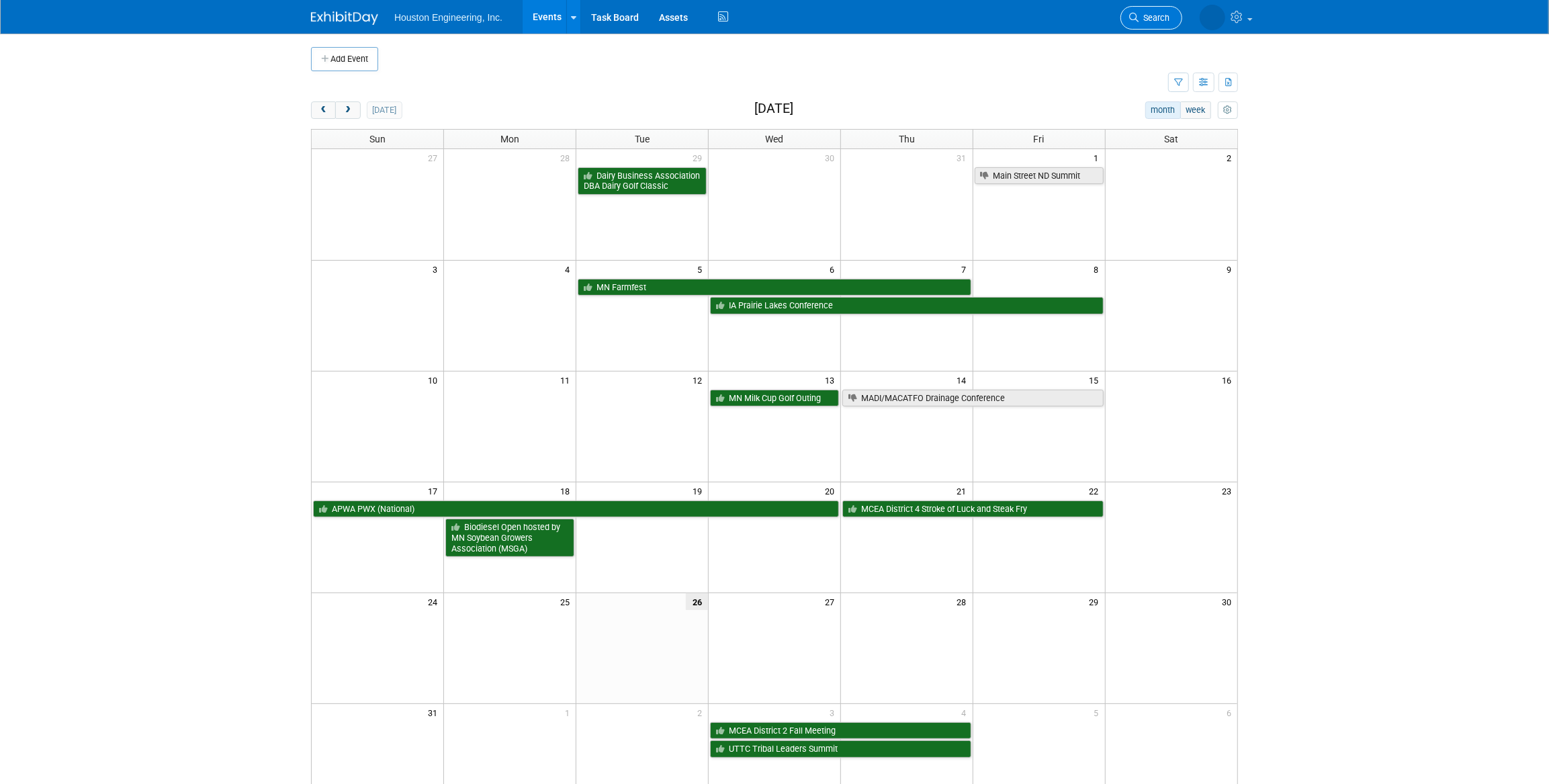
click at [1149, 21] on span "Search" at bounding box center [1153, 18] width 31 height 10
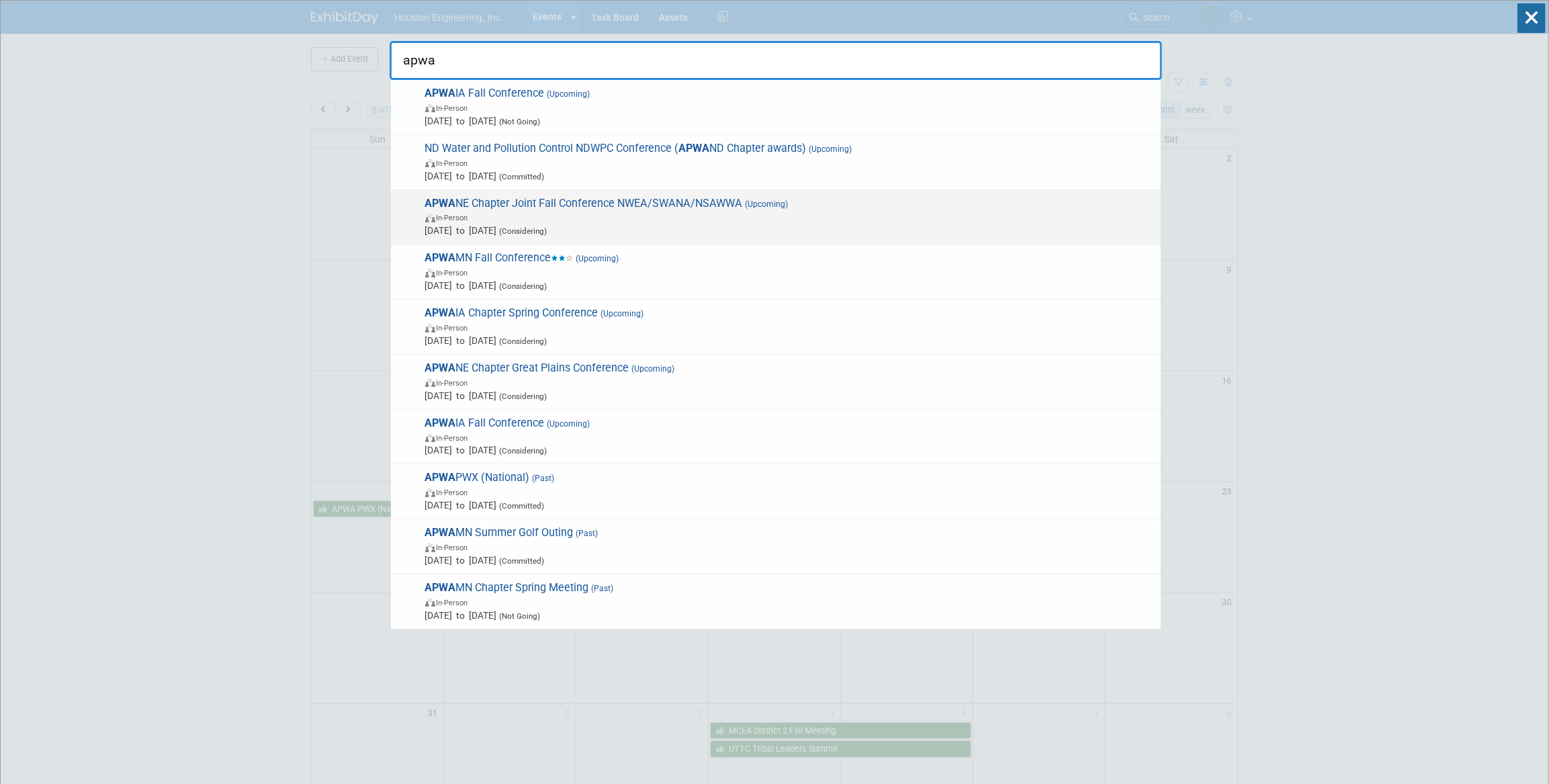
type input "apwa"
click at [601, 215] on span "In-Person" at bounding box center [789, 216] width 729 height 13
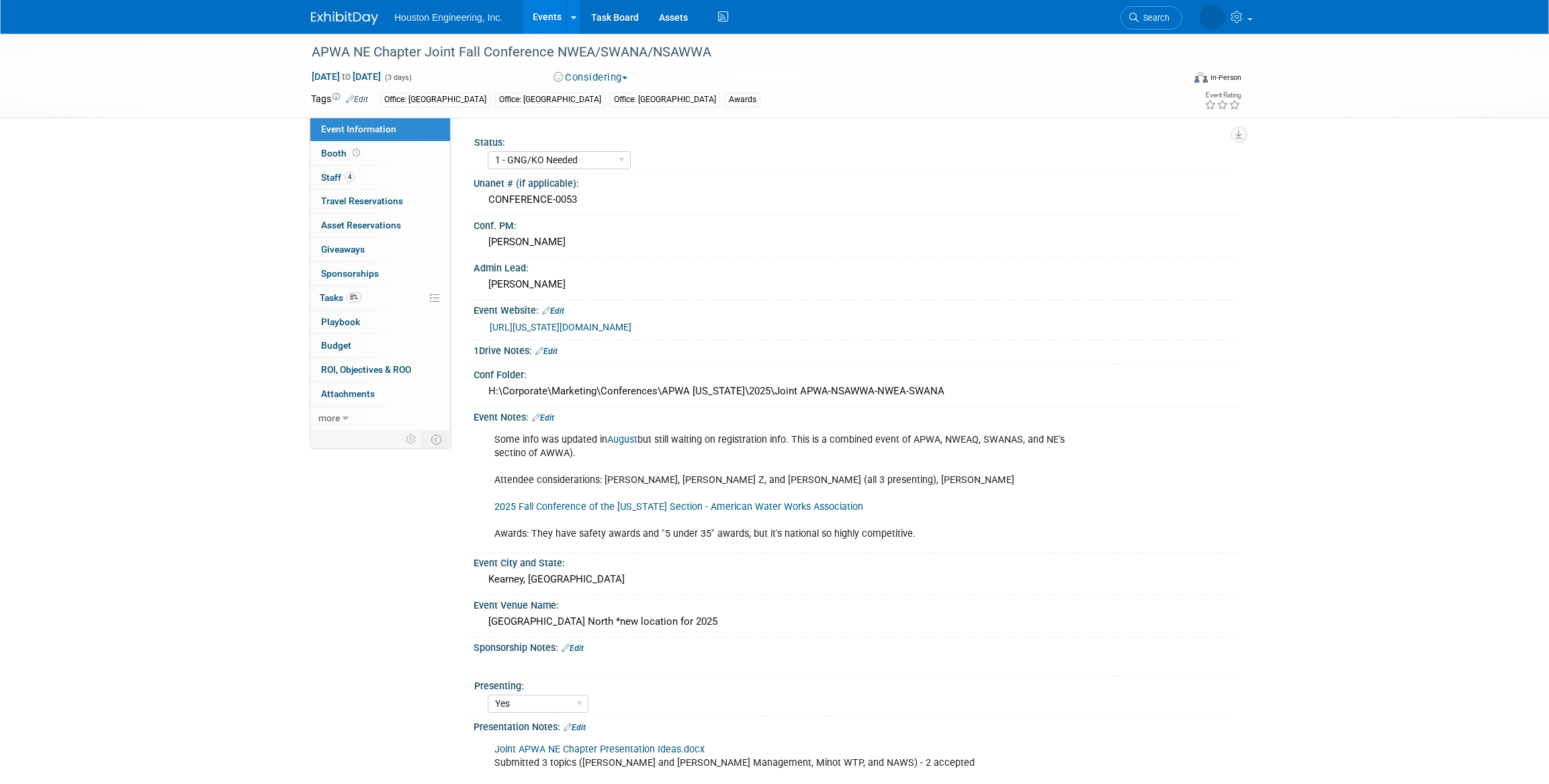
select select "1 - GNG/KO Needed"
select select "Yes"
select select "Multi-sector/Any/All"
click at [631, 329] on link "[URL][US_STATE][DOMAIN_NAME]" at bounding box center [560, 327] width 142 height 11
